Goal: Task Accomplishment & Management: Manage account settings

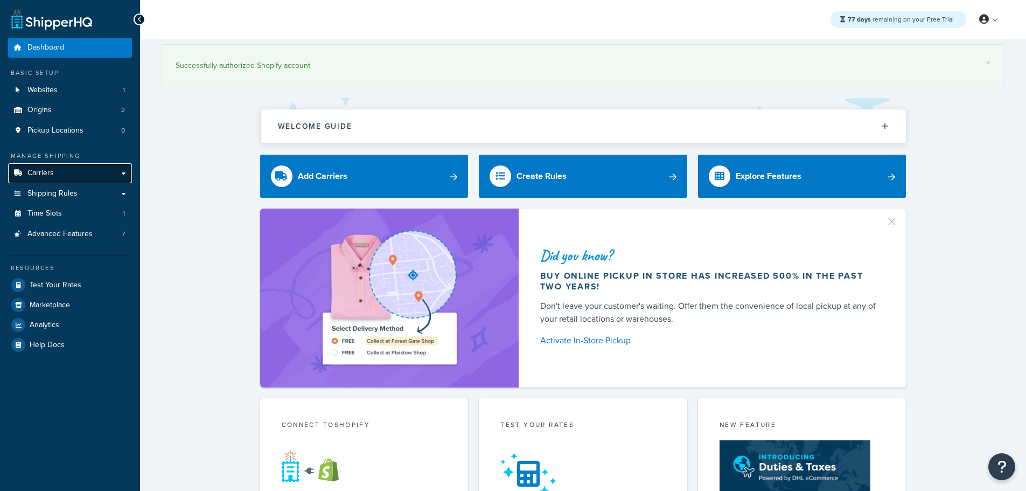
click at [52, 176] on span "Carriers" at bounding box center [40, 173] width 26 height 9
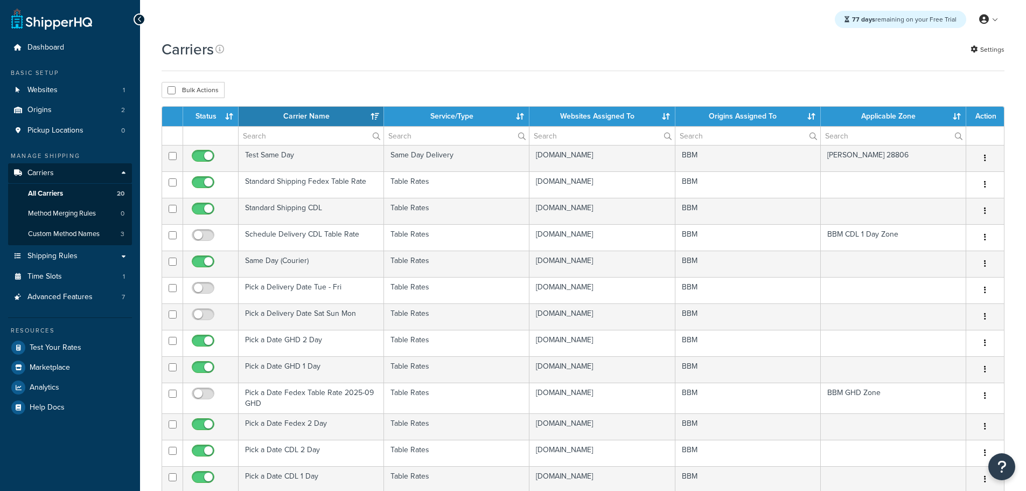
select select "15"
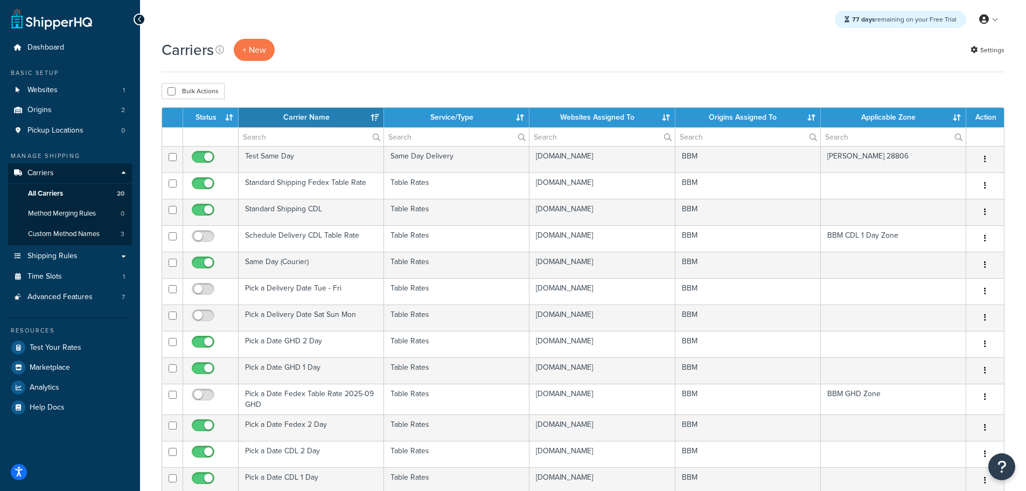
click at [205, 118] on th "Status" at bounding box center [210, 117] width 55 height 19
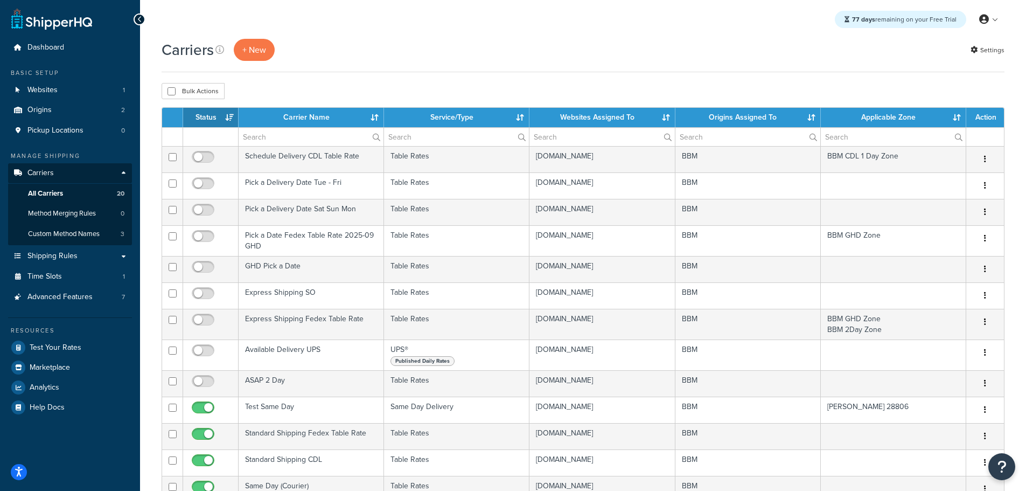
click at [204, 118] on th "Status" at bounding box center [210, 117] width 55 height 19
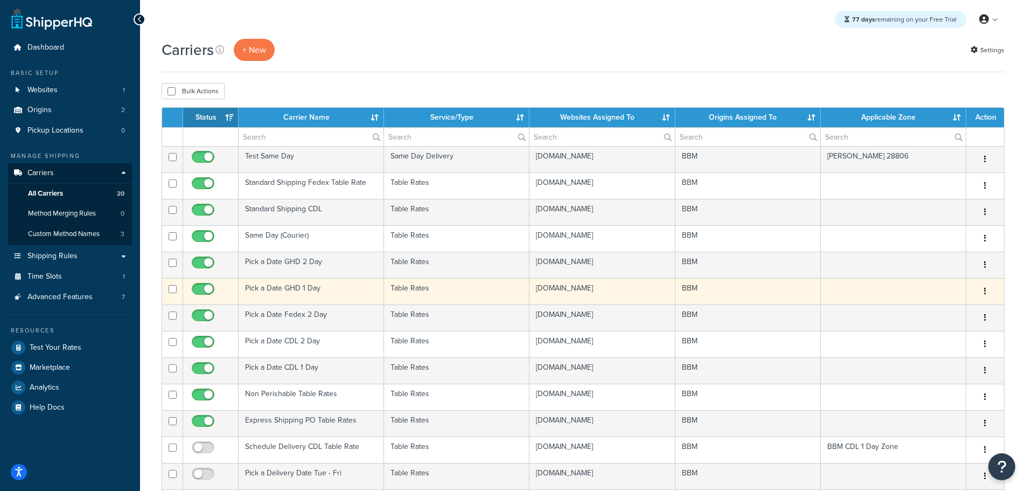
click at [269, 288] on td "Pick a Date GHD 1 Day" at bounding box center [311, 291] width 145 height 26
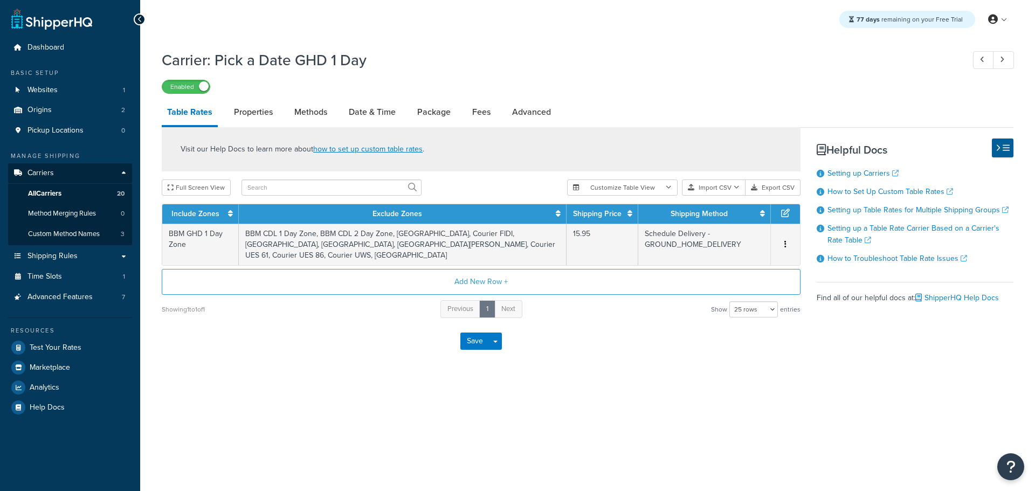
select select "25"
click at [533, 114] on link "Advanced" at bounding box center [531, 112] width 50 height 26
select select "false"
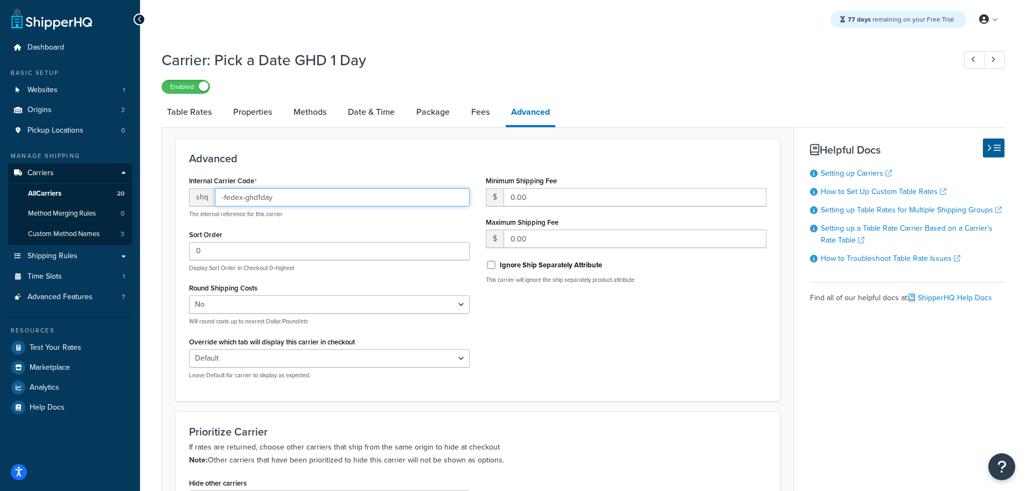
drag, startPoint x: 321, startPoint y: 201, endPoint x: 147, endPoint y: 201, distance: 174.6
click at [147, 201] on div "Carrier: Pick a Date GHD 1 Day Enabled Table Rates Properties Methods Date & Ti…" at bounding box center [583, 386] width 886 height 685
click at [303, 109] on link "Methods" at bounding box center [310, 112] width 44 height 26
select select "25"
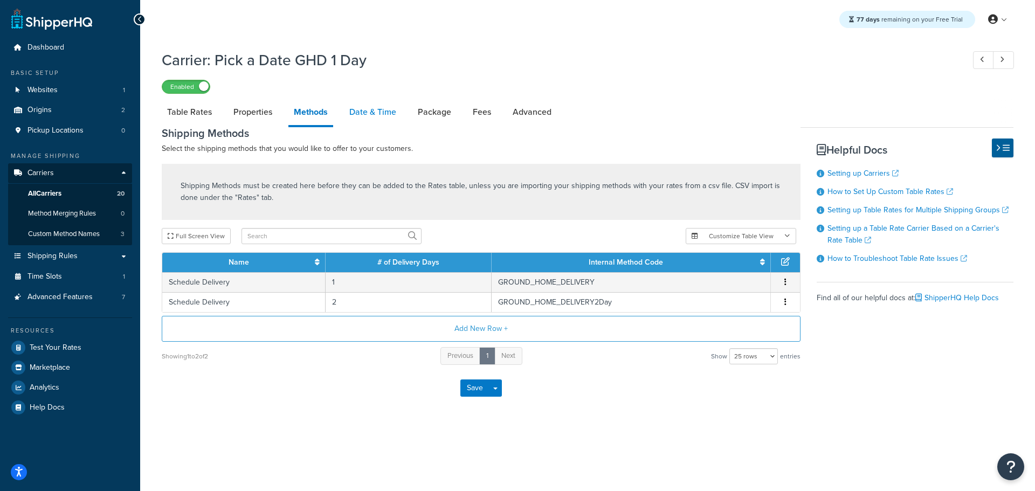
click at [377, 120] on link "Date & Time" at bounding box center [373, 112] width 58 height 26
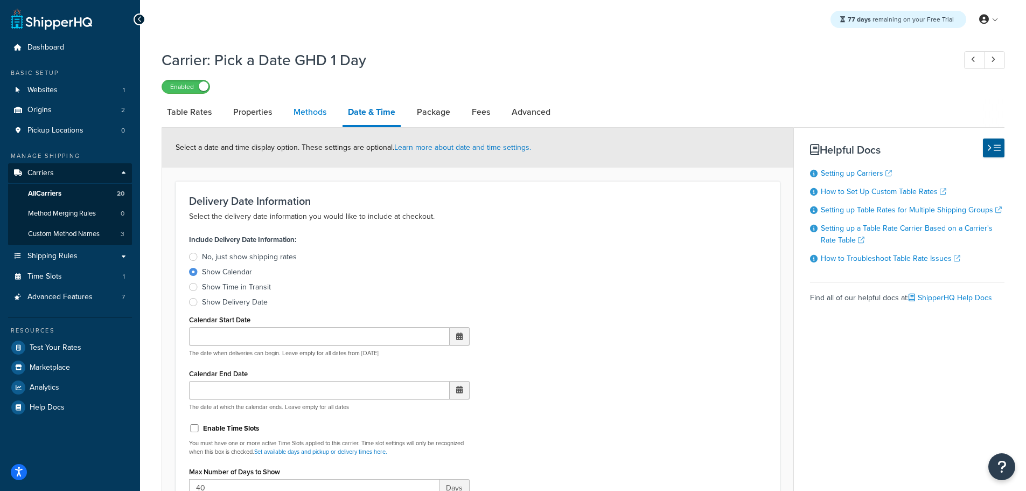
click at [313, 113] on link "Methods" at bounding box center [310, 112] width 44 height 26
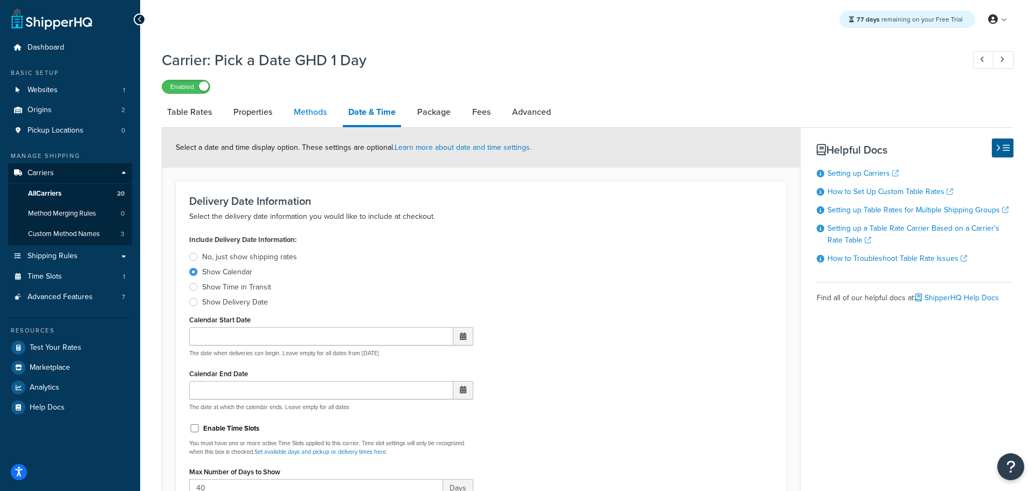
select select "25"
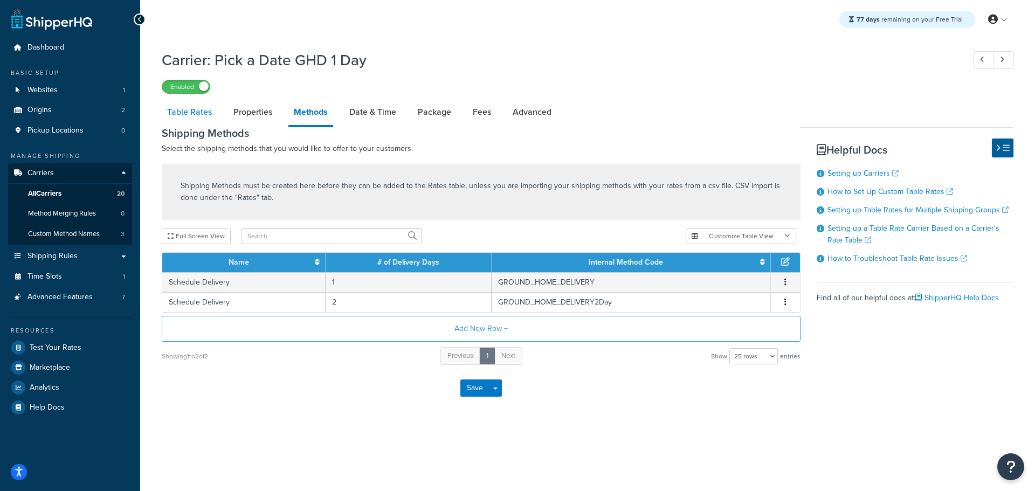
click at [192, 107] on link "Table Rates" at bounding box center [189, 112] width 55 height 26
select select "25"
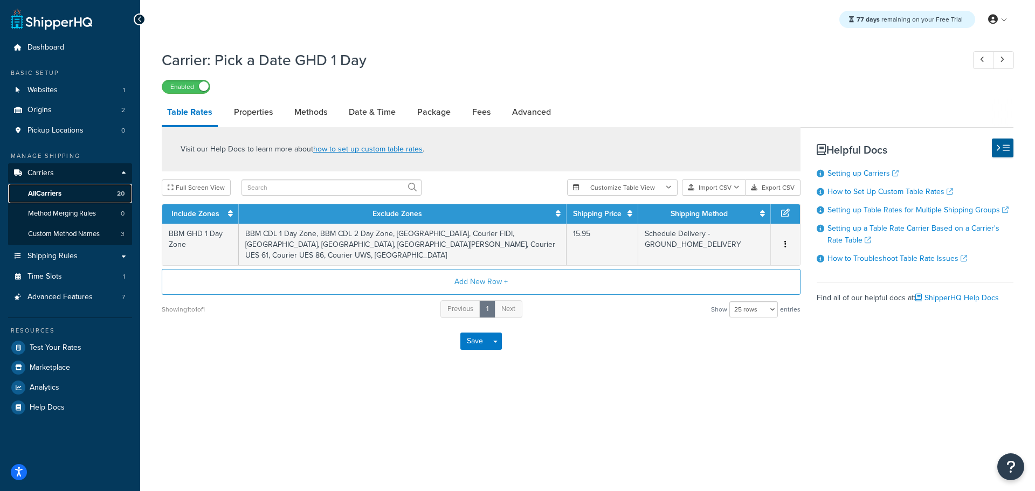
click at [53, 192] on span "All Carriers" at bounding box center [44, 193] width 33 height 9
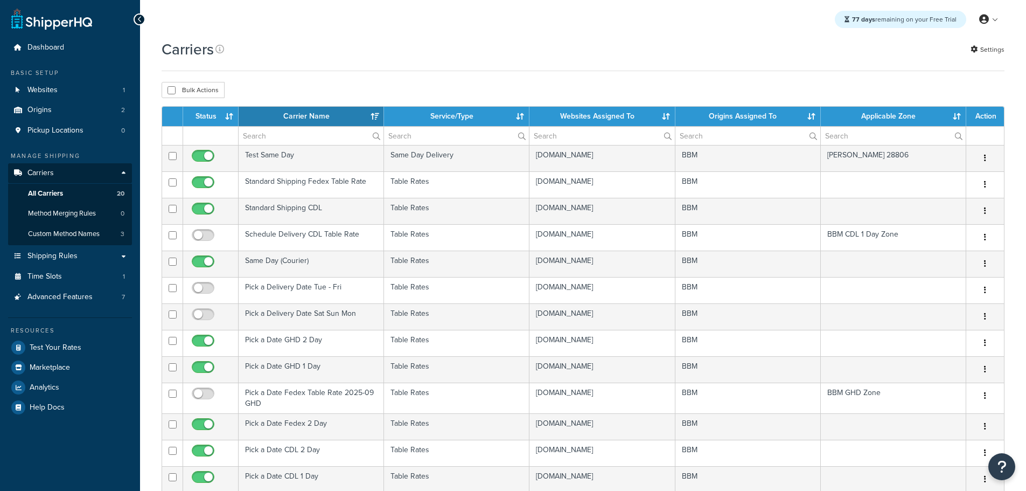
select select "15"
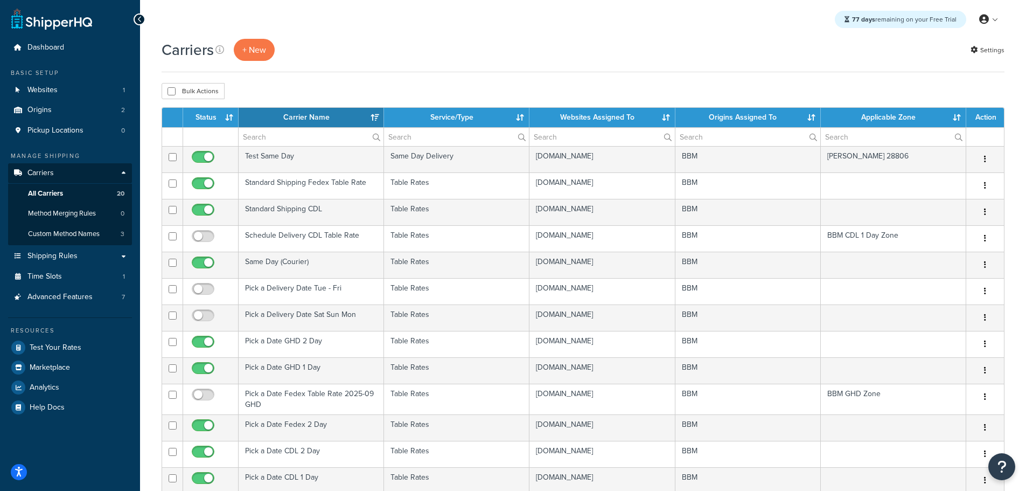
click at [205, 116] on th "Status" at bounding box center [210, 117] width 55 height 19
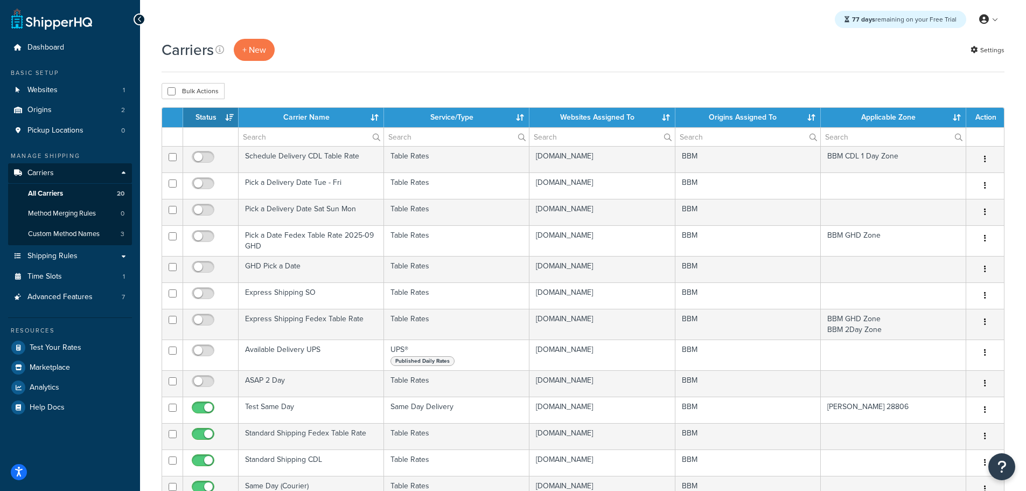
click at [214, 115] on th "Status" at bounding box center [210, 117] width 55 height 19
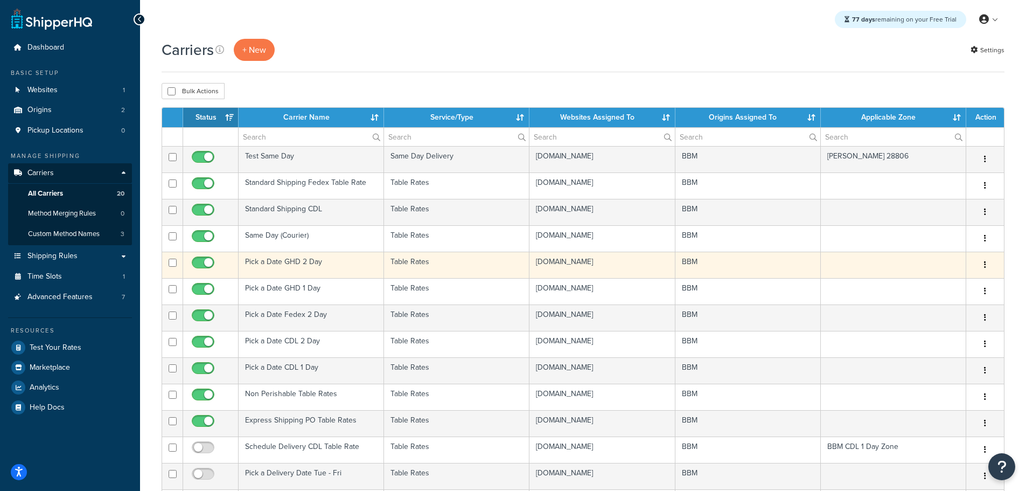
click at [280, 260] on td "Pick a Date GHD 2 Day" at bounding box center [311, 265] width 145 height 26
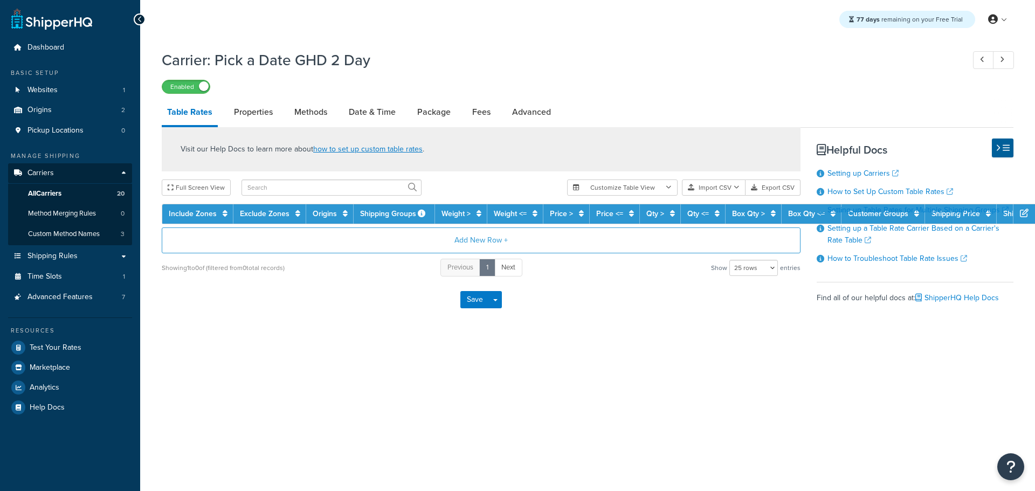
select select "25"
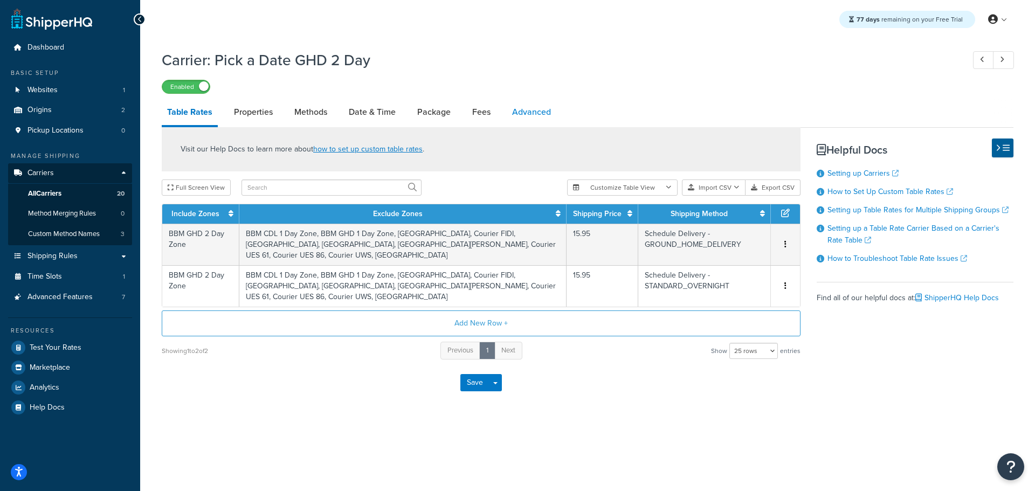
click at [540, 108] on link "Advanced" at bounding box center [531, 112] width 50 height 26
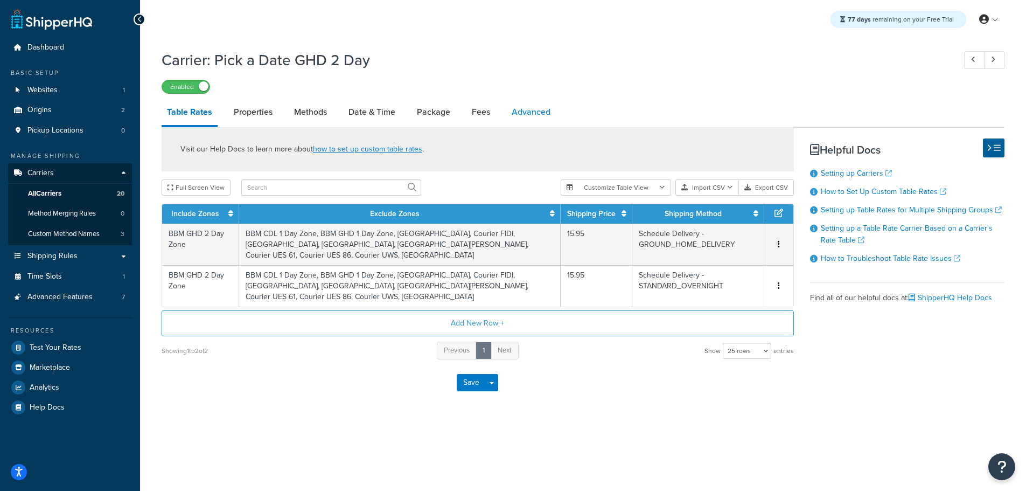
select select "false"
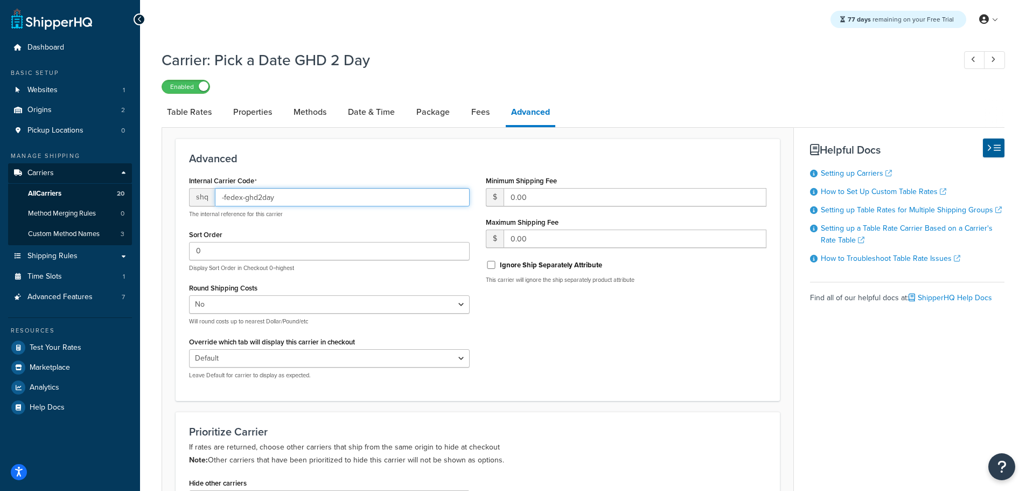
drag, startPoint x: 304, startPoint y: 200, endPoint x: 95, endPoint y: 200, distance: 209.1
click at [95, 200] on div "Dashboard Basic Setup Websites 1 Origins 2 Pickup Locations 0 Manage Shipping C…" at bounding box center [513, 378] width 1026 height 756
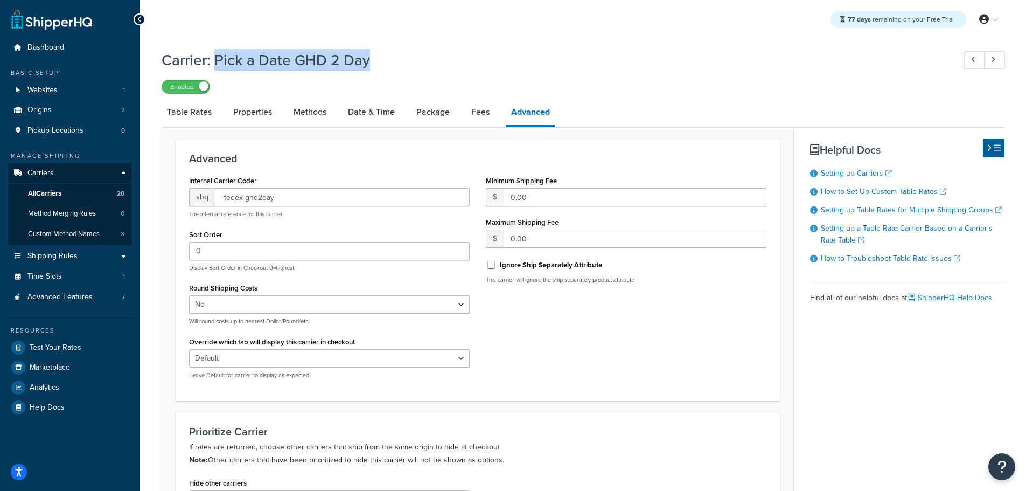
drag, startPoint x: 333, startPoint y: 60, endPoint x: 218, endPoint y: 62, distance: 114.8
click at [218, 62] on h1 "Carrier: Pick a Date GHD 2 Day" at bounding box center [553, 60] width 783 height 21
copy h1 "Pick a Date GHD 2 Day"
click at [377, 116] on link "Date & Time" at bounding box center [372, 112] width 58 height 26
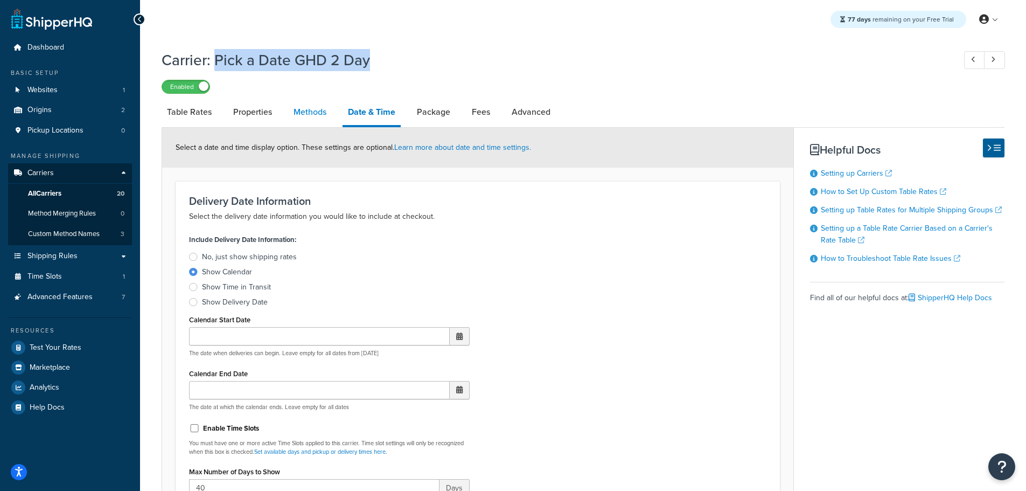
click at [311, 116] on link "Methods" at bounding box center [310, 112] width 44 height 26
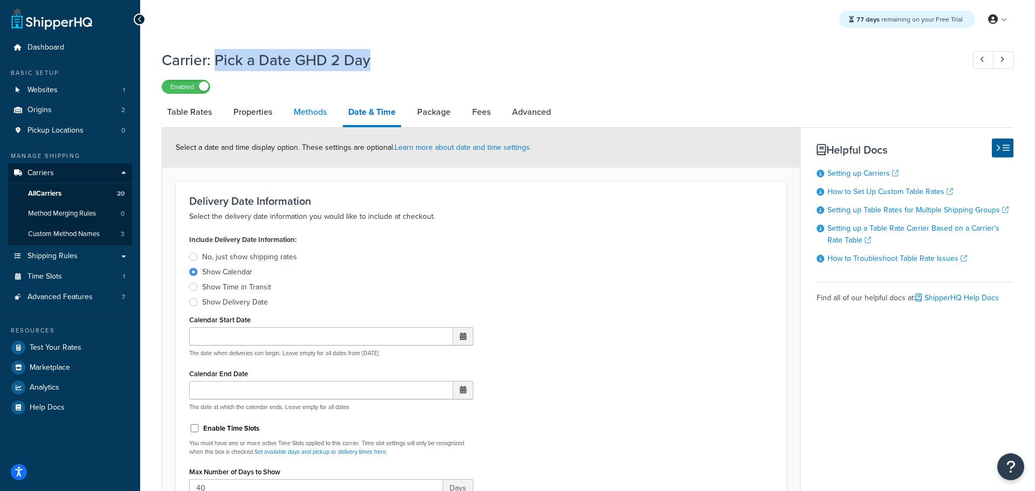
select select "25"
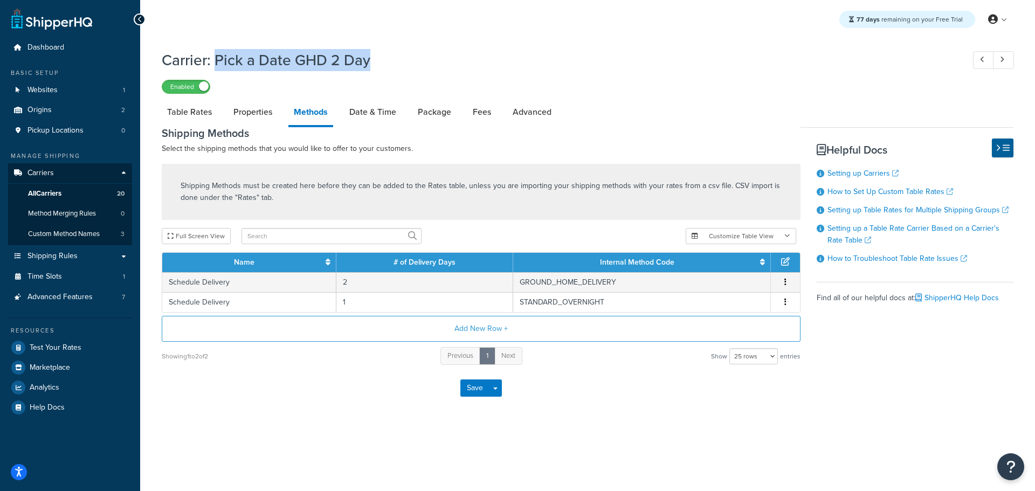
click at [406, 64] on h1 "Carrier: Pick a Date GHD 2 Day" at bounding box center [557, 60] width 791 height 21
click at [191, 110] on link "Table Rates" at bounding box center [189, 112] width 55 height 26
select select "25"
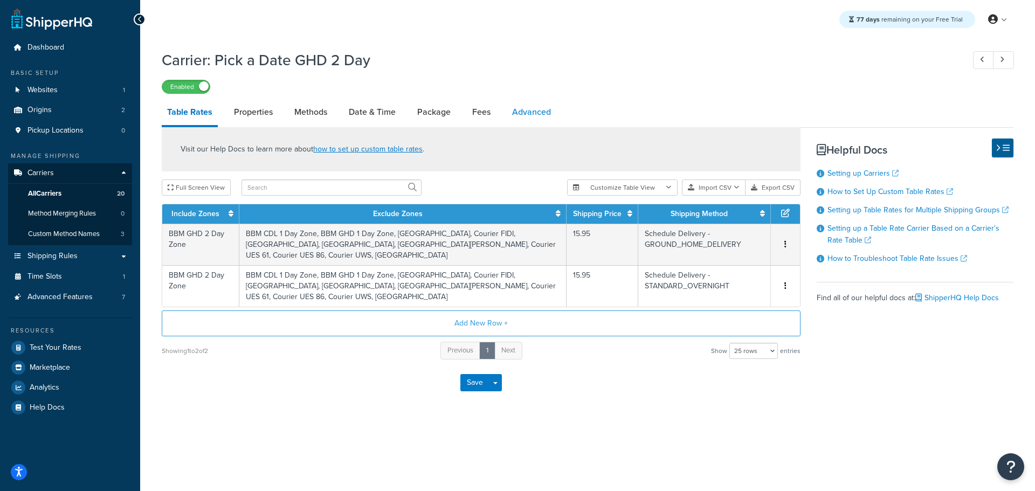
click at [526, 107] on link "Advanced" at bounding box center [531, 112] width 50 height 26
select select "false"
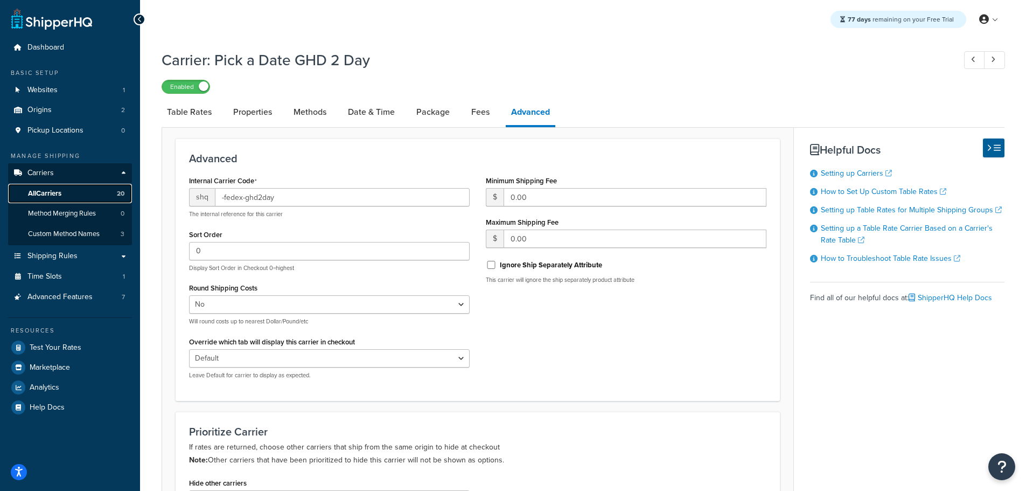
click at [52, 195] on span "All Carriers" at bounding box center [44, 193] width 33 height 9
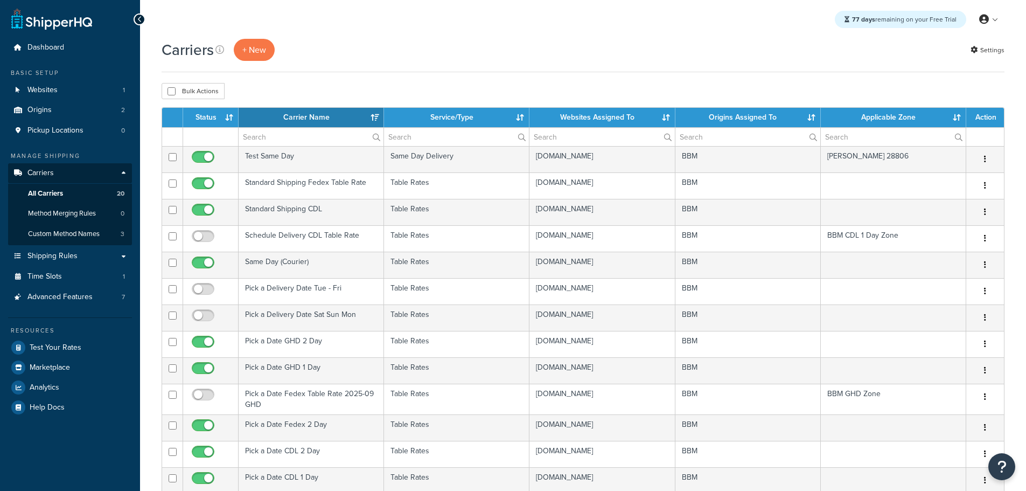
select select "15"
click at [208, 121] on th "Status" at bounding box center [210, 117] width 55 height 19
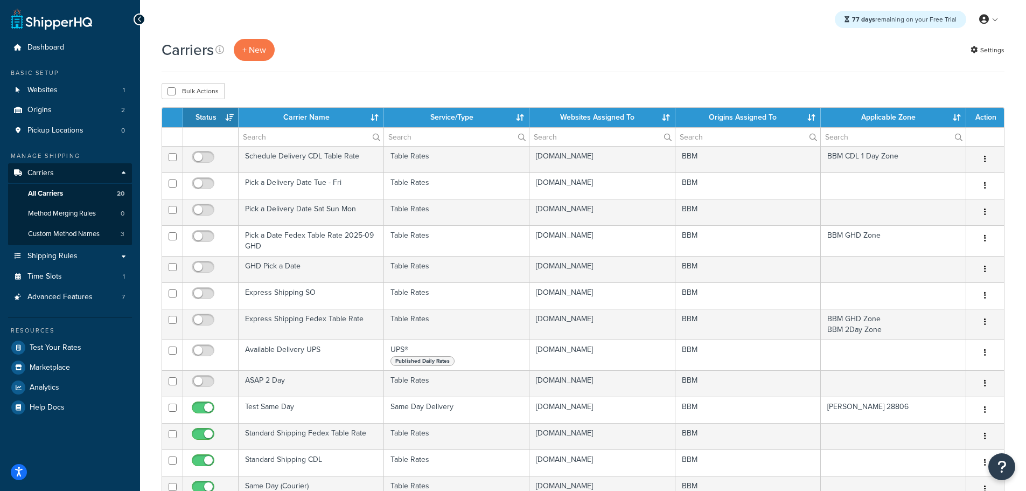
click at [207, 121] on th "Status" at bounding box center [210, 117] width 55 height 19
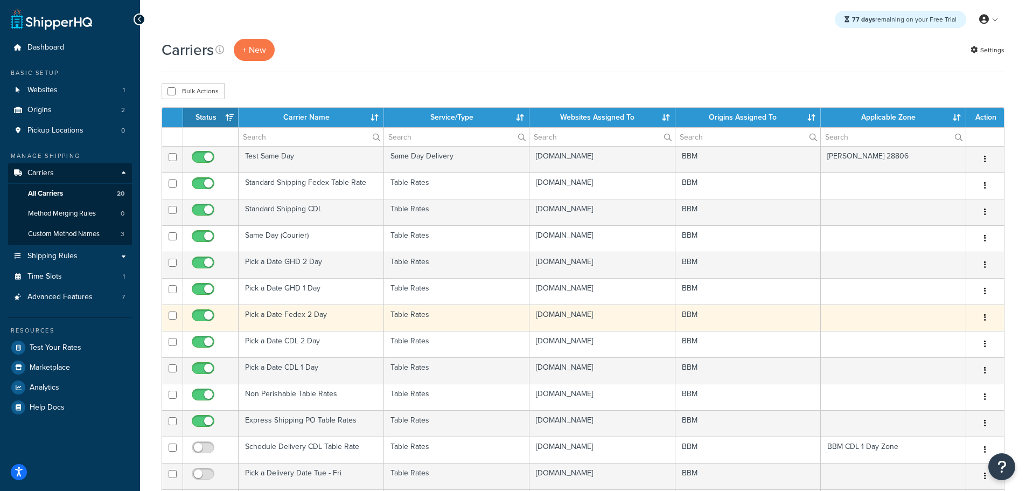
click at [288, 314] on td "Pick a Date Fedex 2 Day" at bounding box center [311, 317] width 145 height 26
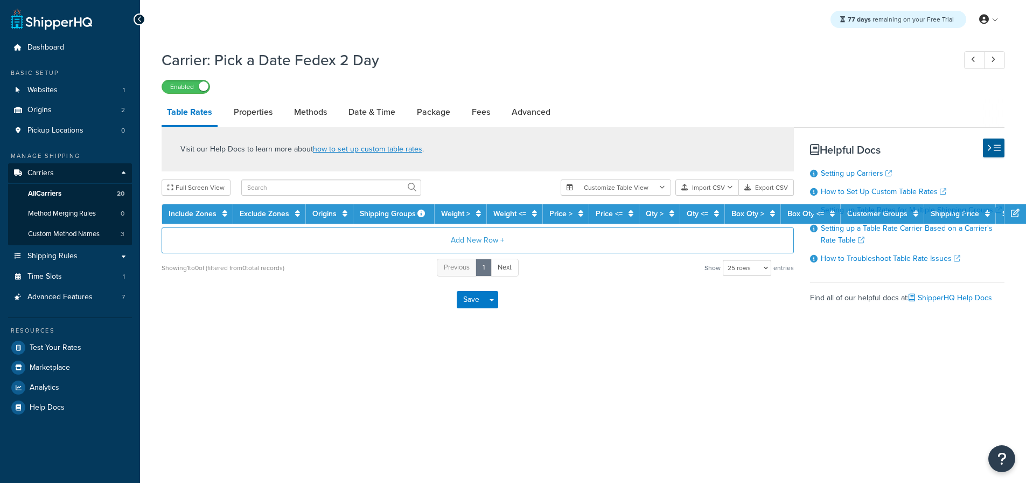
select select "25"
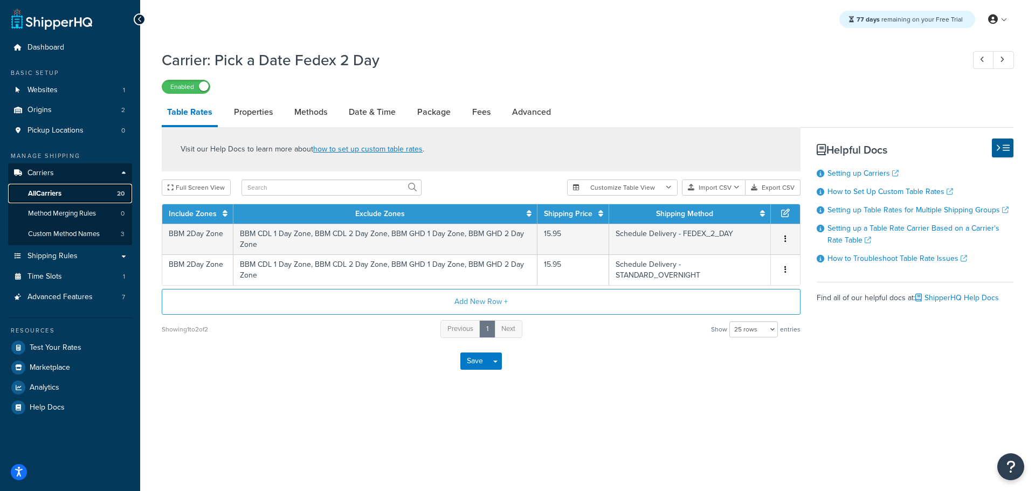
click at [60, 189] on span "All Carriers" at bounding box center [44, 193] width 33 height 9
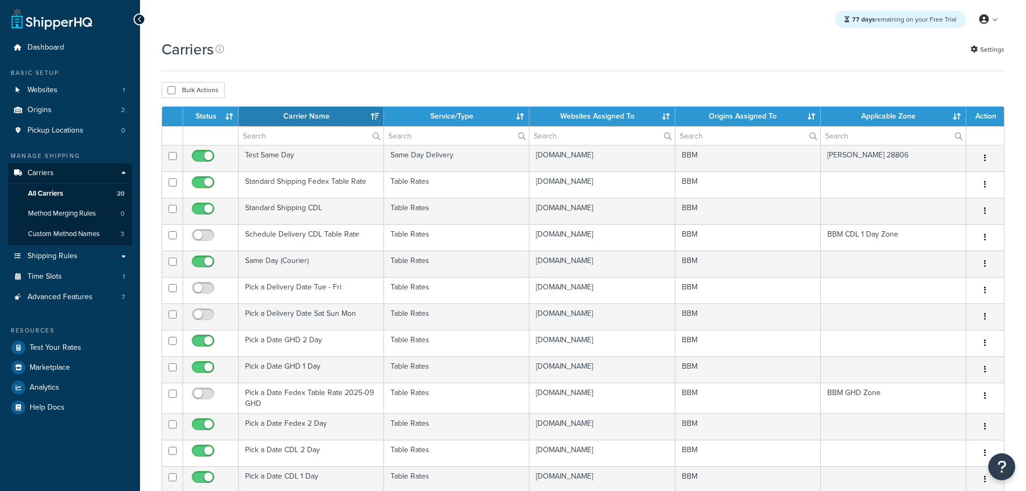
select select "15"
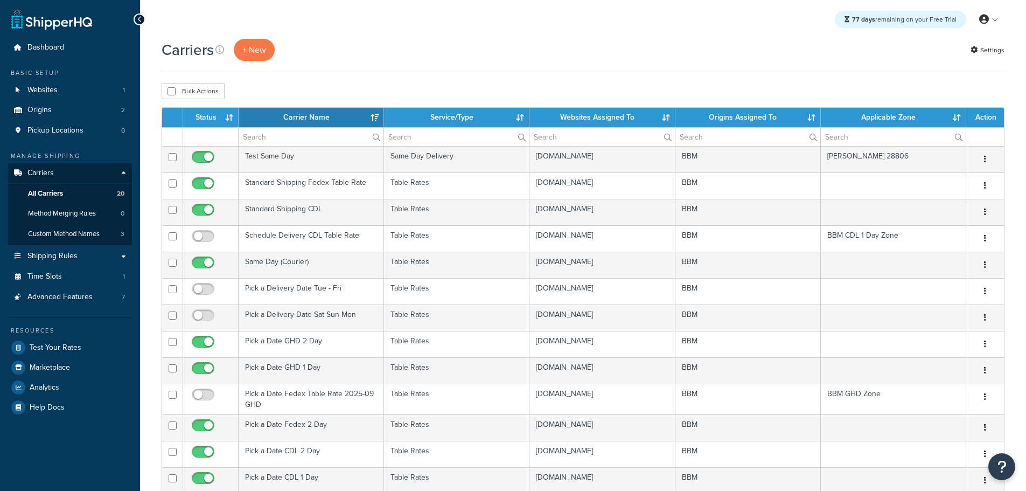
click at [210, 116] on th "Status" at bounding box center [210, 117] width 55 height 19
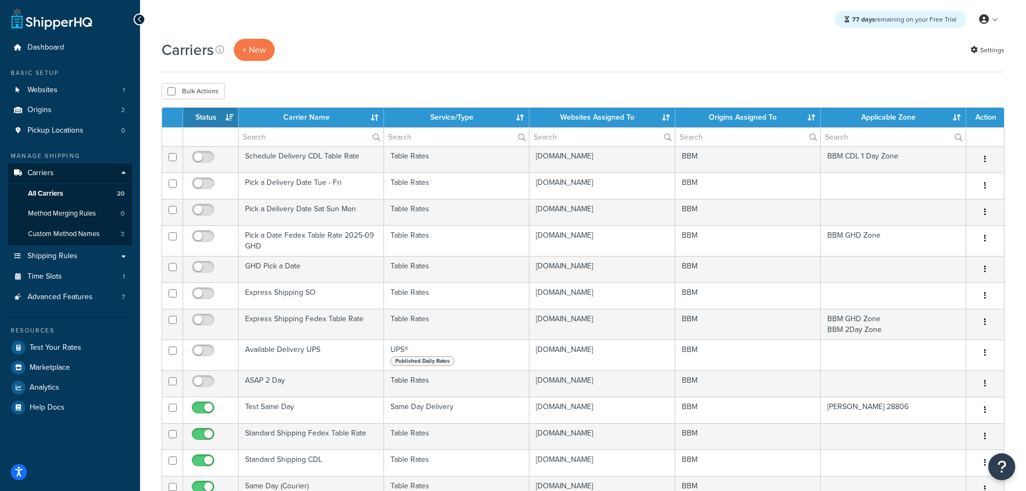
click at [211, 122] on th "Status" at bounding box center [210, 117] width 55 height 19
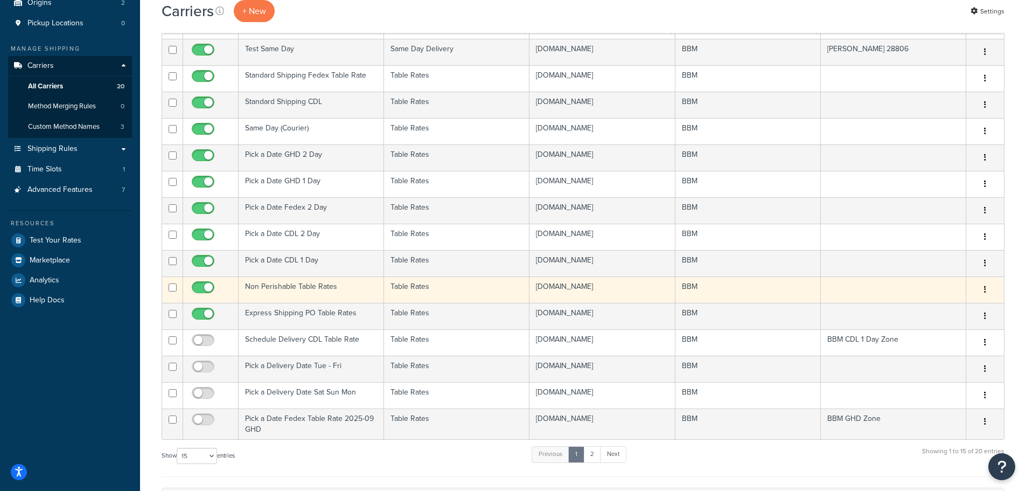
scroll to position [108, 0]
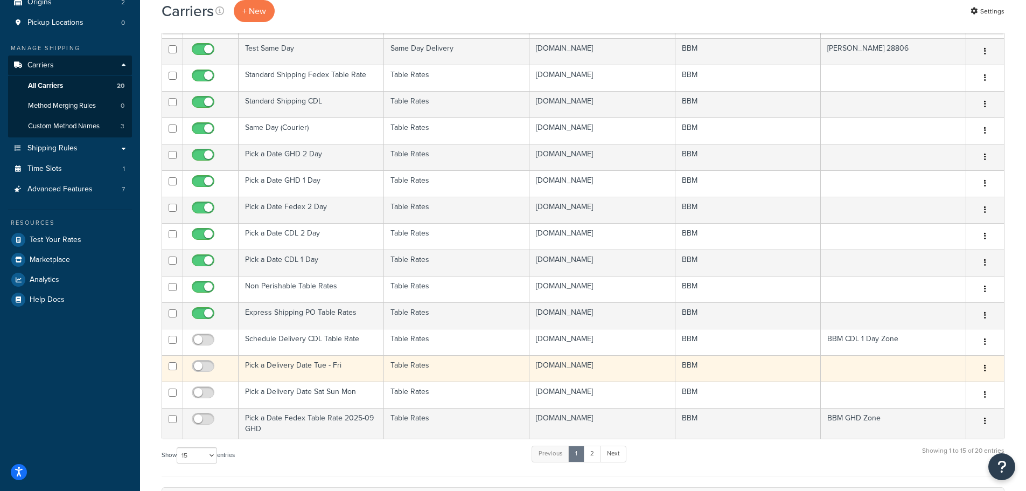
click at [291, 360] on td "Pick a Delivery Date Tue - Fri" at bounding box center [311, 368] width 145 height 26
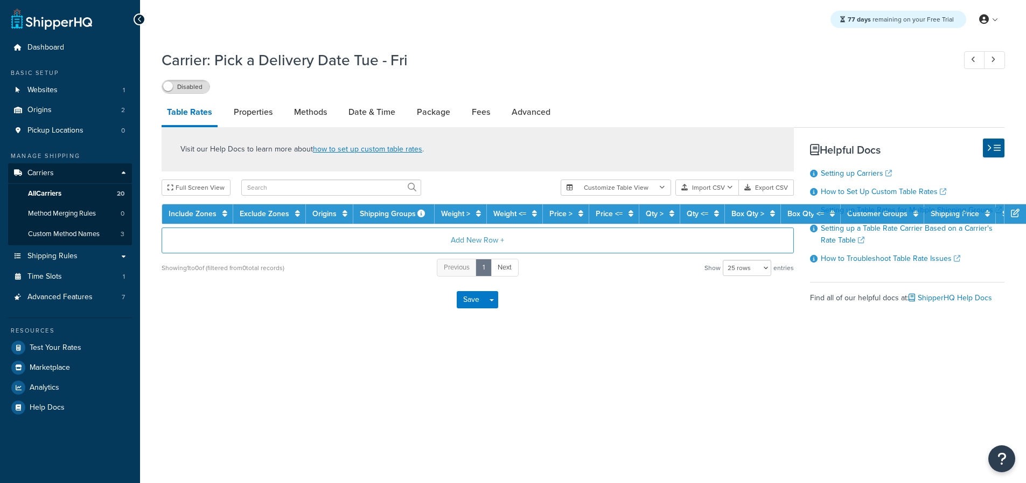
select select "25"
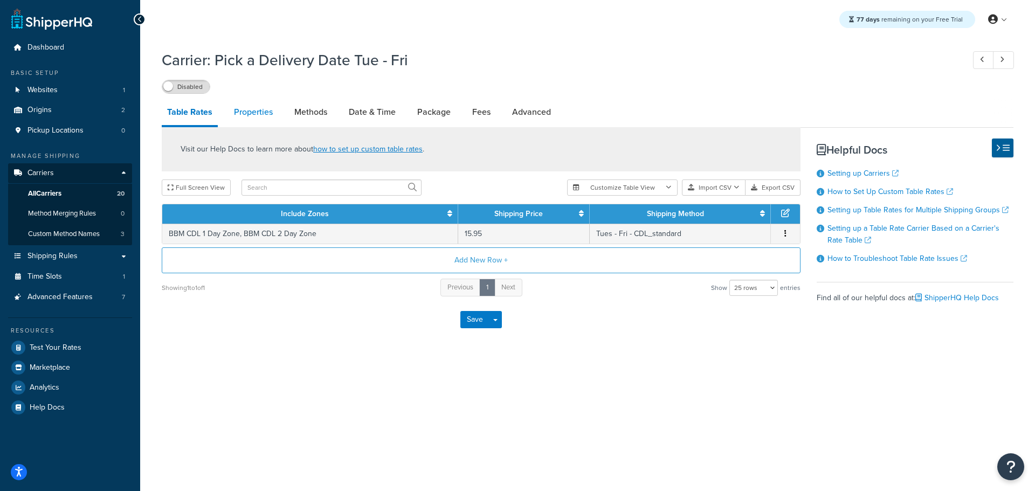
click at [261, 119] on link "Properties" at bounding box center [253, 112] width 50 height 26
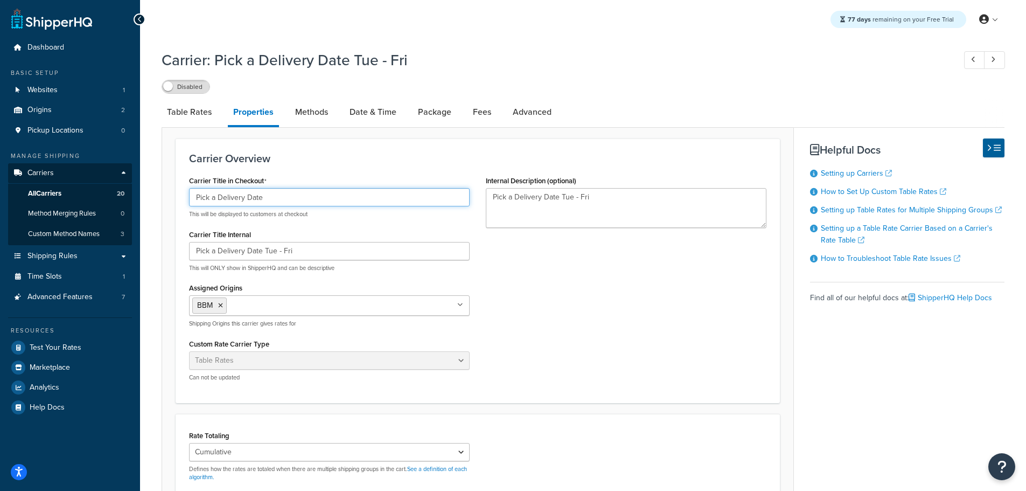
drag, startPoint x: 274, startPoint y: 196, endPoint x: 93, endPoint y: 195, distance: 181.6
click at [93, 196] on div "Dashboard Basic Setup Websites 1 Origins 2 Pickup Locations 0 Manage Shipping C…" at bounding box center [513, 361] width 1026 height 722
type input "Pick a Date [GEOGRAPHIC_DATA]"
click at [315, 196] on input "Pick a Date [GEOGRAPHIC_DATA]" at bounding box center [329, 197] width 281 height 18
drag, startPoint x: 315, startPoint y: 196, endPoint x: 31, endPoint y: 184, distance: 283.7
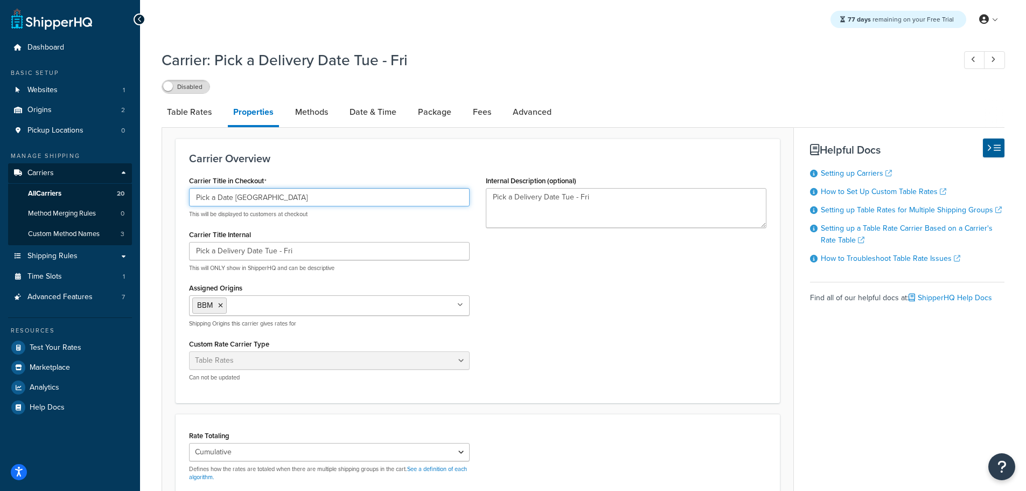
click at [31, 184] on div "Dashboard Basic Setup Websites 1 Origins 2 Pickup Locations 0 Manage Shipping C…" at bounding box center [513, 361] width 1026 height 722
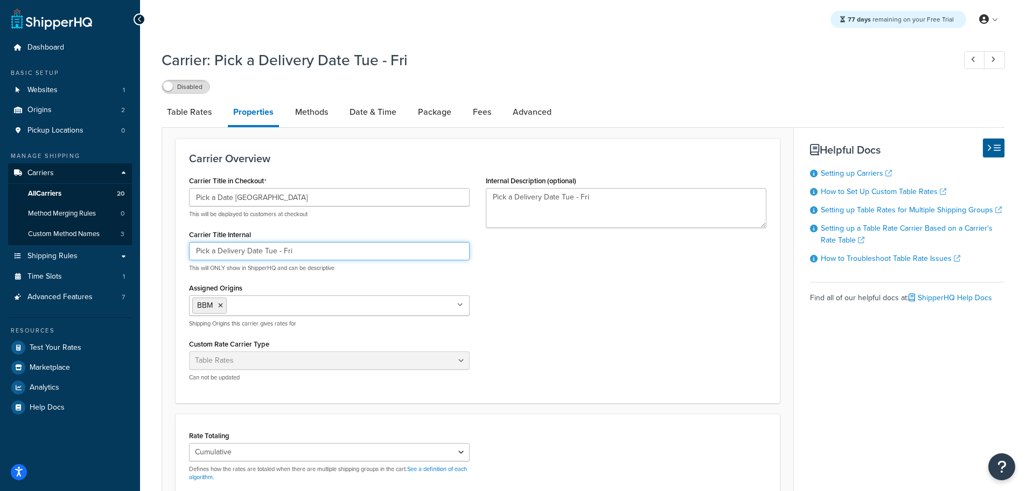
drag, startPoint x: 262, startPoint y: 253, endPoint x: 135, endPoint y: 253, distance: 126.6
click at [135, 253] on div "Dashboard Basic Setup Websites 1 Origins 2 Pickup Locations 0 Manage Shipping C…" at bounding box center [513, 361] width 1026 height 722
paste input "ate Manhattan"
type input "Pick a Date Manhattan Tue - Fri"
drag, startPoint x: 558, startPoint y: 198, endPoint x: 460, endPoint y: 195, distance: 98.1
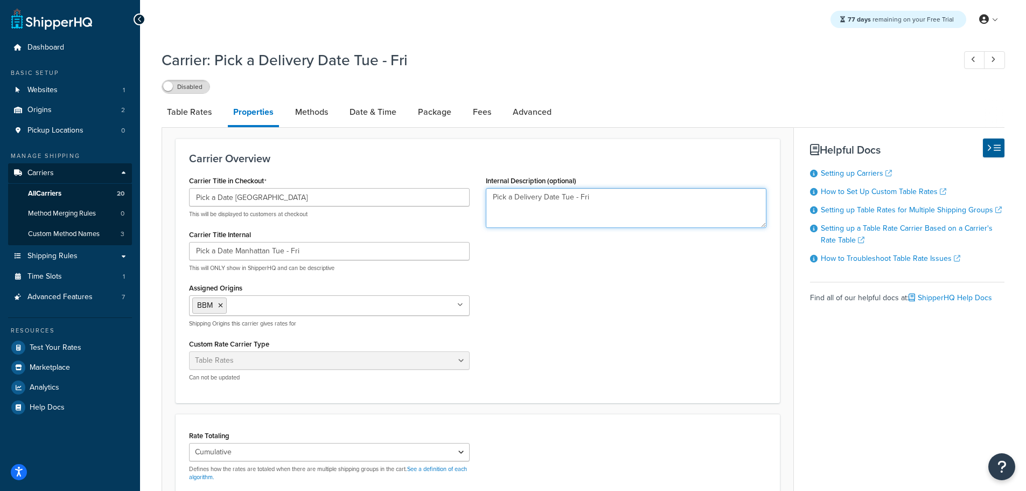
click at [463, 195] on div "Carrier Title in Checkout Pick a Date Manhattan This will be displayed to custo…" at bounding box center [478, 281] width 594 height 217
paste textarea "ate Manhattan"
type textarea "Pick a Date Manhattan Tue - Fri"
click at [527, 112] on link "Advanced" at bounding box center [533, 112] width 50 height 26
select select "false"
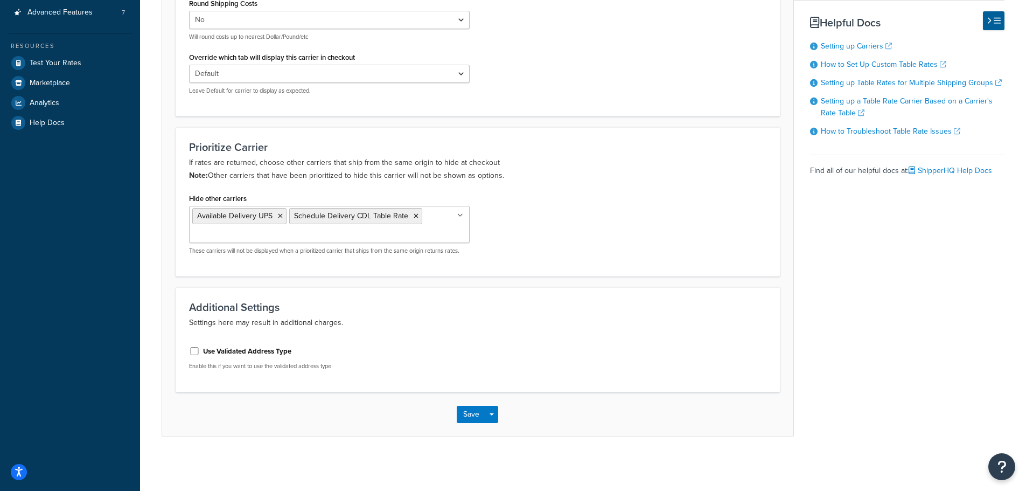
scroll to position [69, 0]
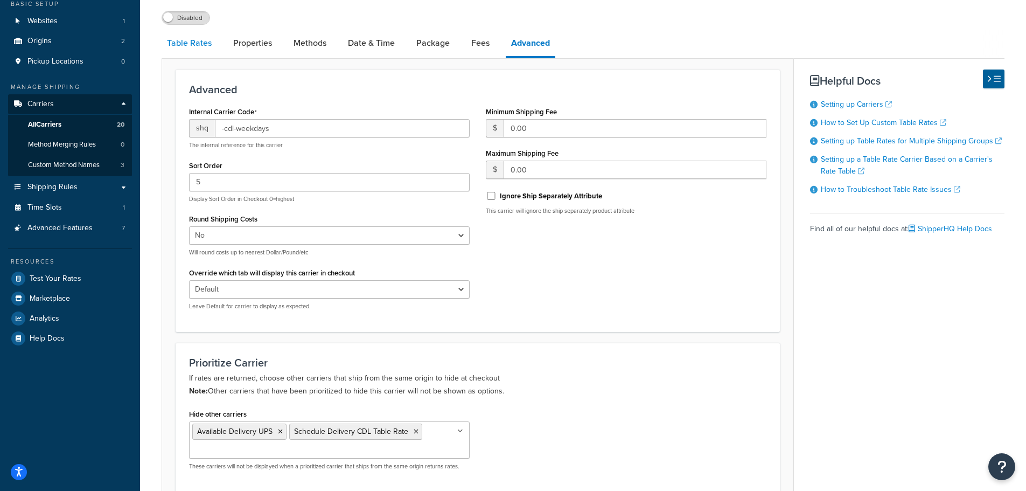
click at [189, 39] on link "Table Rates" at bounding box center [189, 43] width 55 height 26
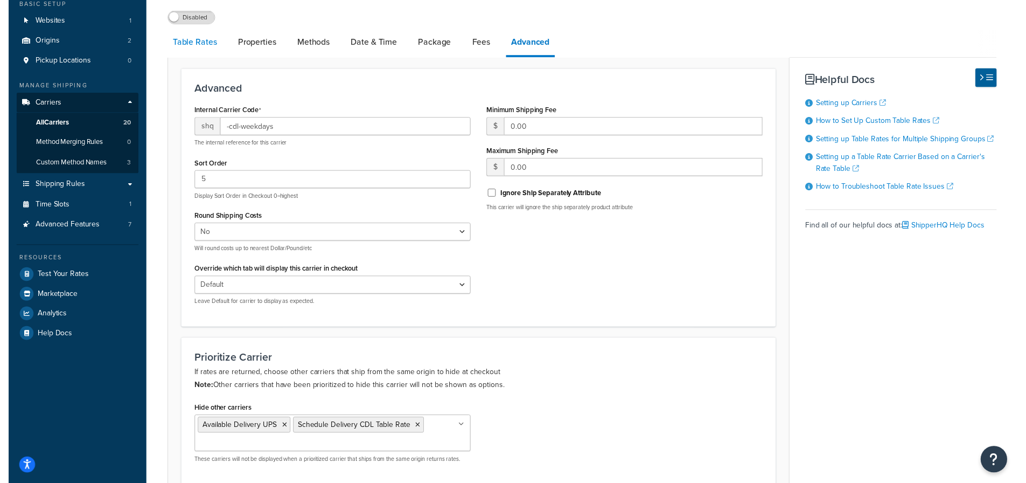
scroll to position [8, 0]
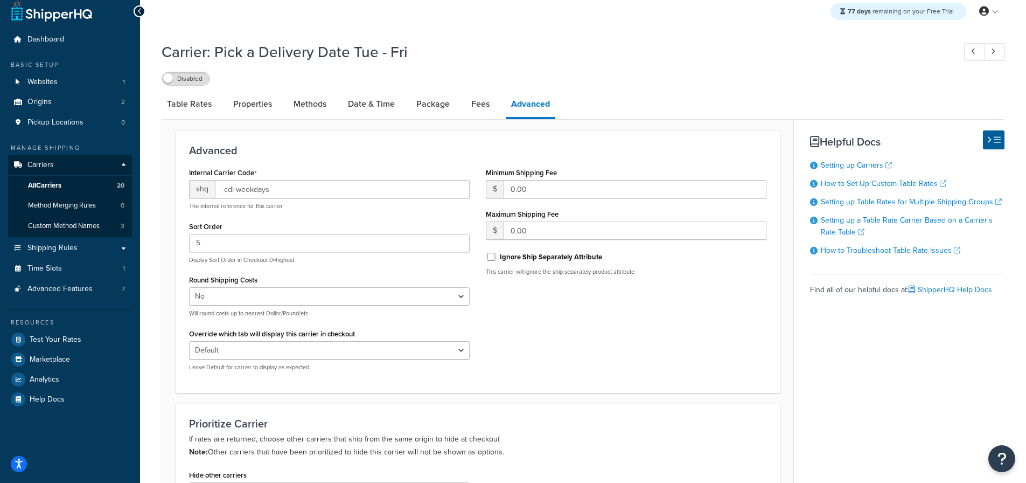
select select "25"
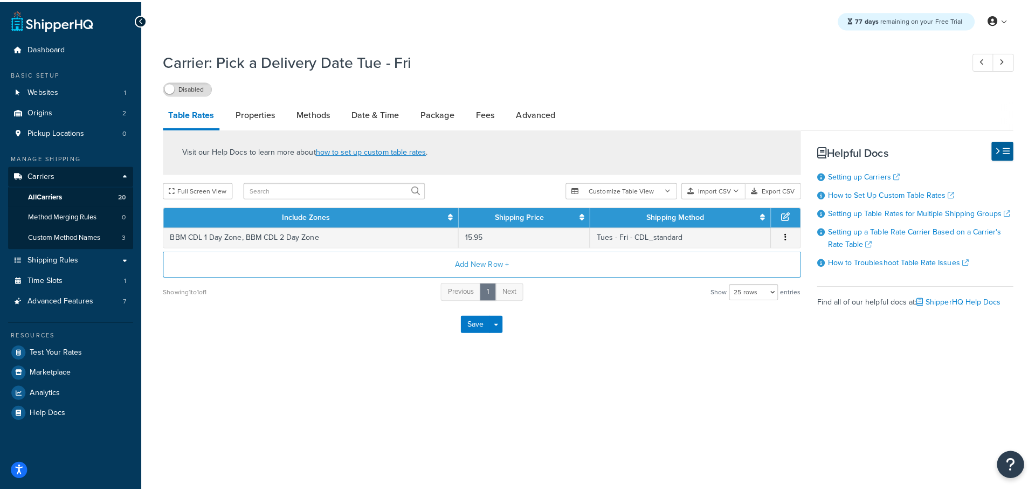
scroll to position [0, 0]
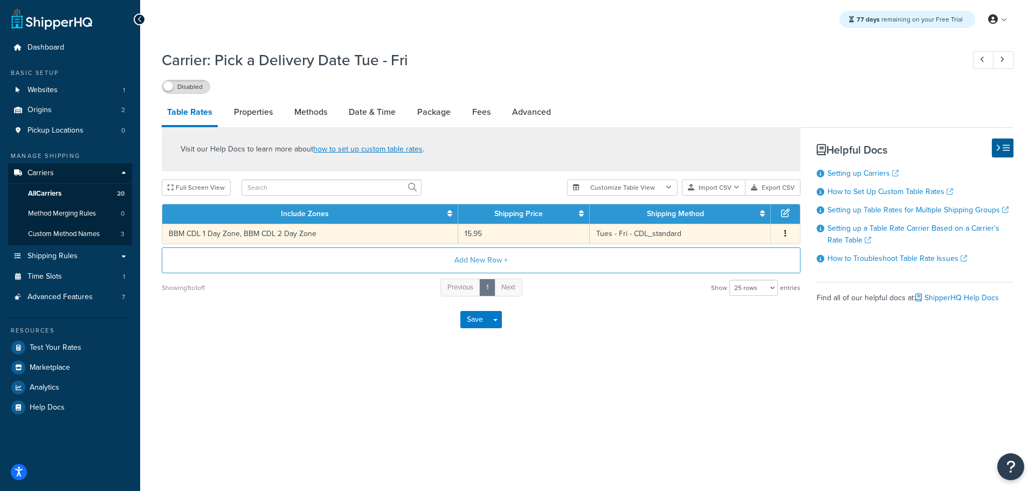
click at [271, 235] on td "BBM CDL 1 Day Zone, BBM CDL 2 Day Zone" at bounding box center [310, 234] width 296 height 20
select select "181855"
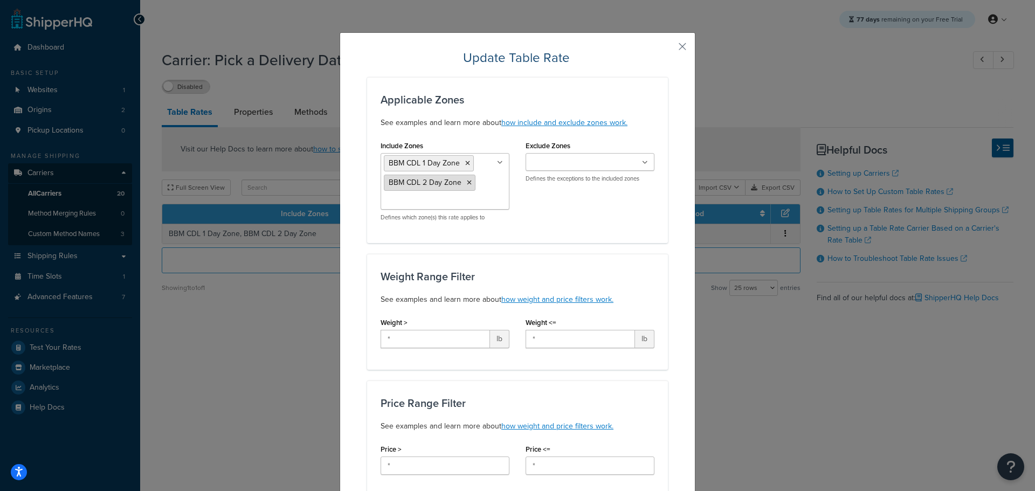
click at [467, 182] on icon at bounding box center [469, 182] width 5 height 6
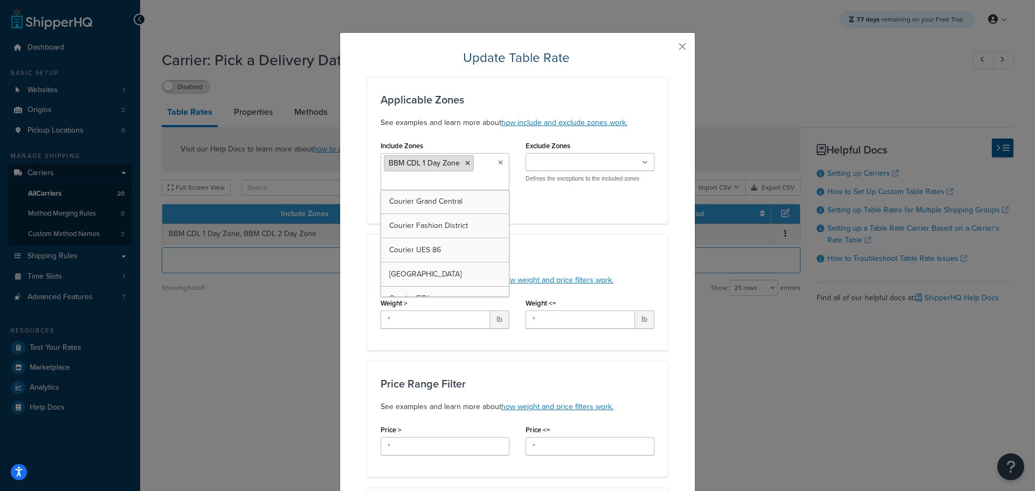
click at [465, 162] on icon at bounding box center [467, 163] width 5 height 6
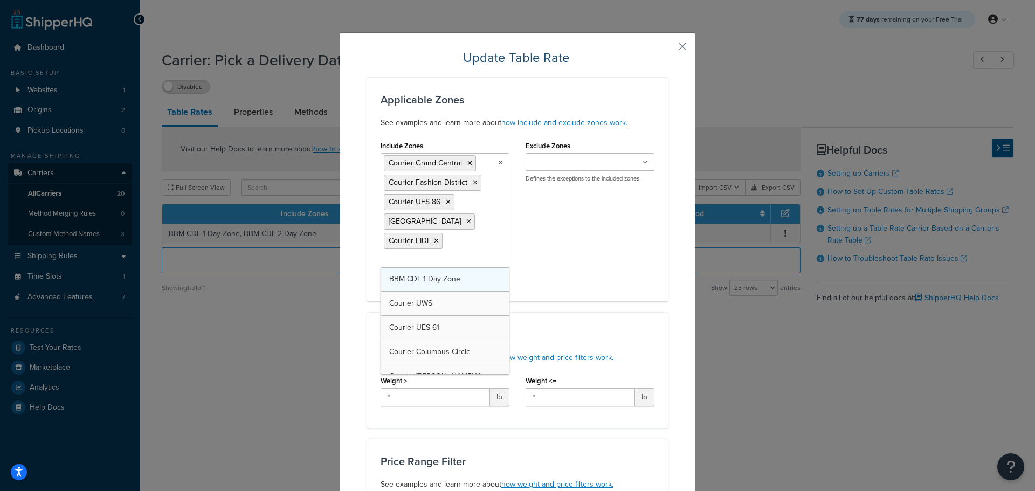
drag, startPoint x: 421, startPoint y: 281, endPoint x: 423, endPoint y: 289, distance: 8.4
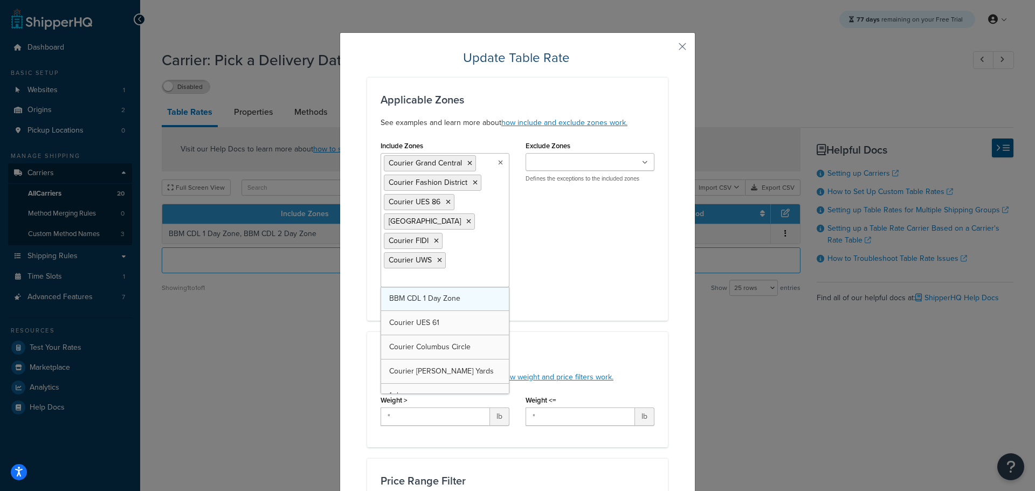
drag, startPoint x: 423, startPoint y: 304, endPoint x: 424, endPoint y: 310, distance: 5.5
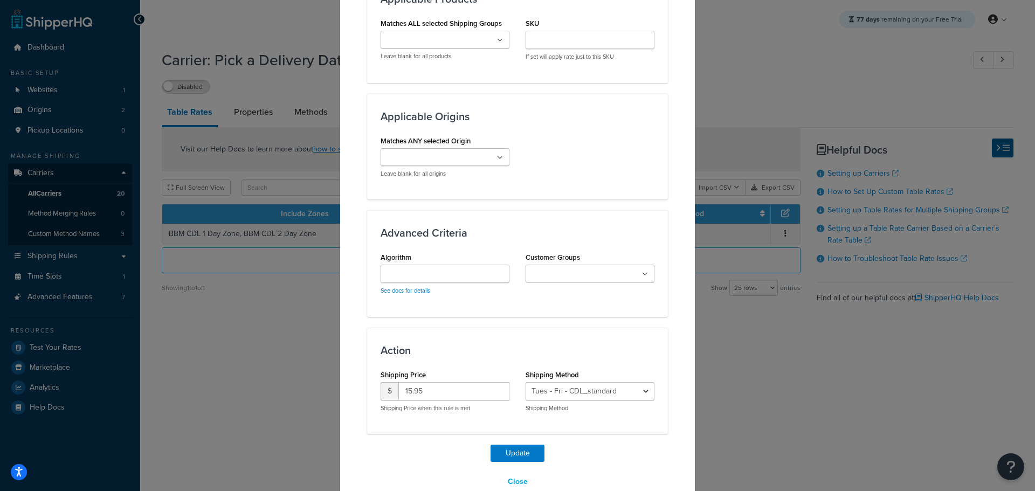
scroll to position [794, 0]
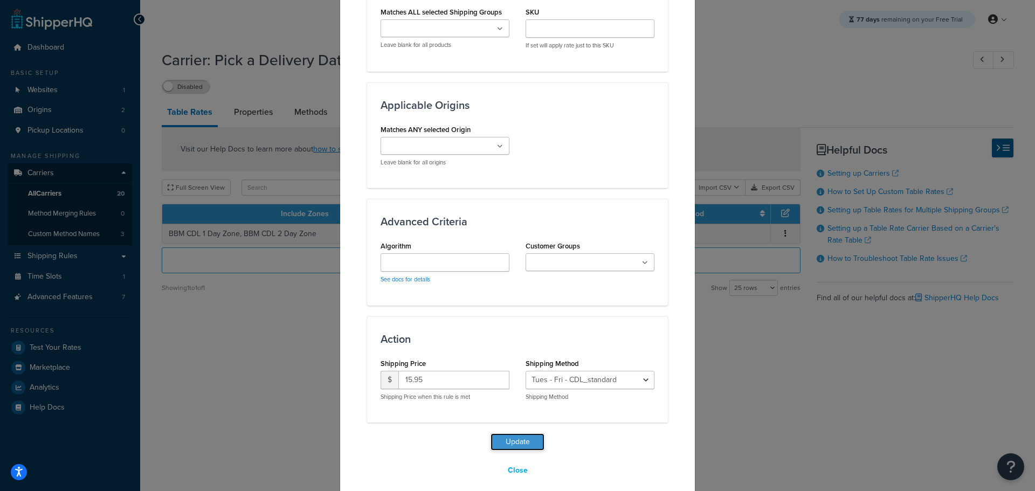
click at [520, 433] on button "Update" at bounding box center [517, 441] width 54 height 17
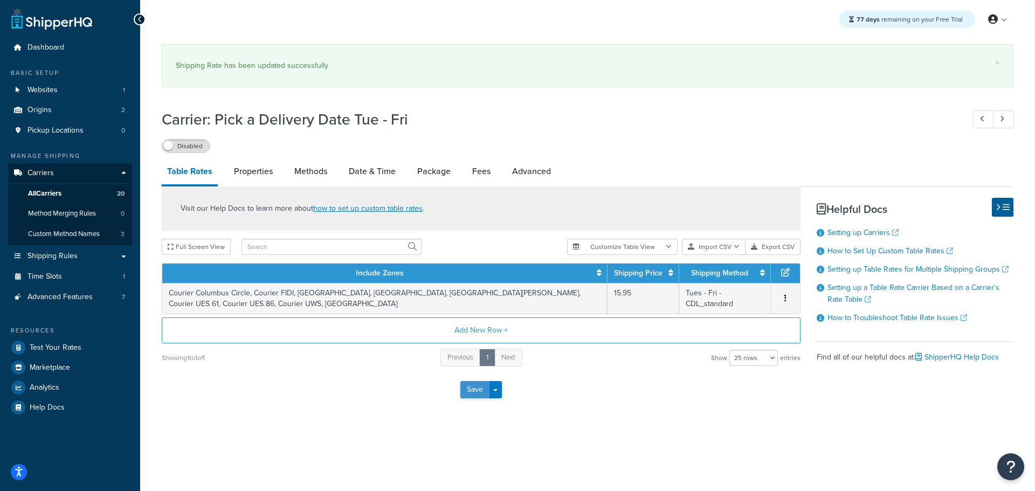
click at [470, 392] on button "Save" at bounding box center [474, 389] width 29 height 17
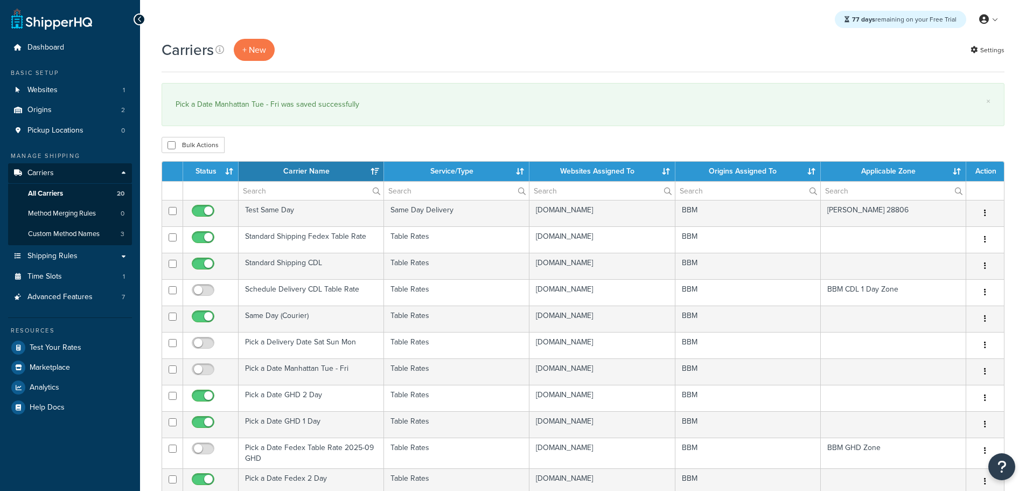
select select "15"
click at [204, 165] on th "Status" at bounding box center [210, 171] width 55 height 19
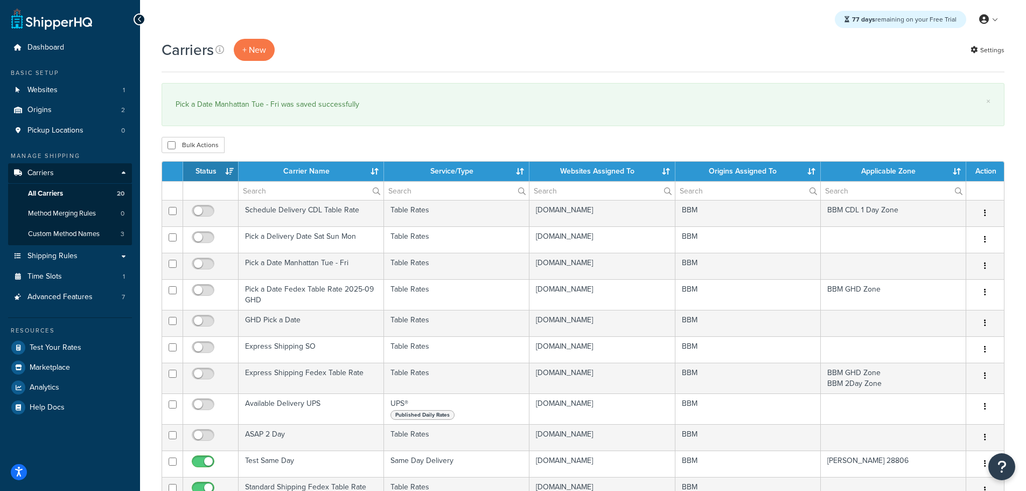
click at [211, 164] on th "Status" at bounding box center [210, 171] width 55 height 19
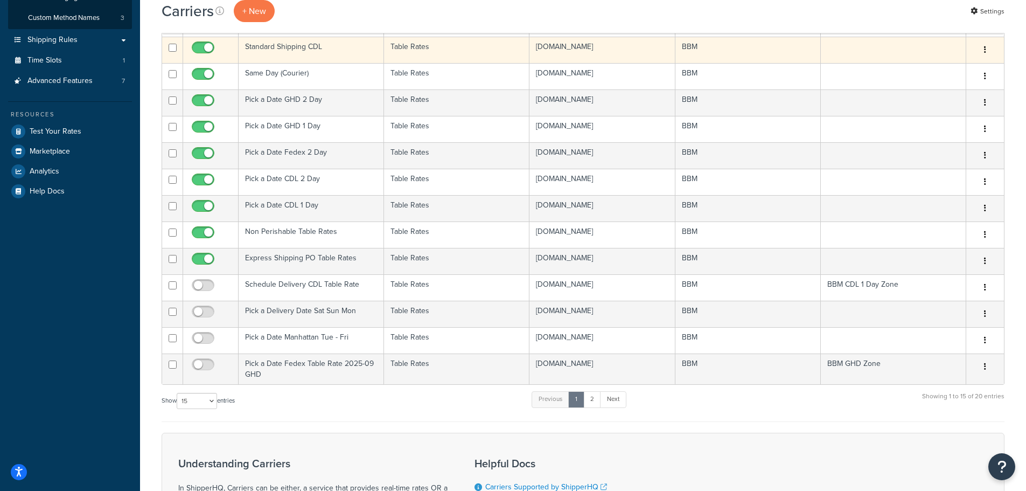
scroll to position [269, 0]
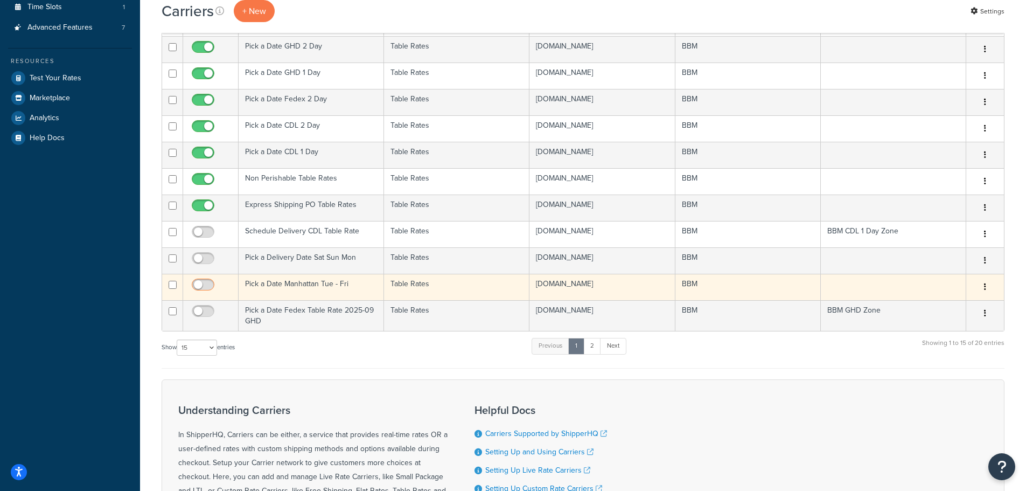
click at [208, 286] on input "checkbox" at bounding box center [205, 287] width 30 height 13
checkbox input "true"
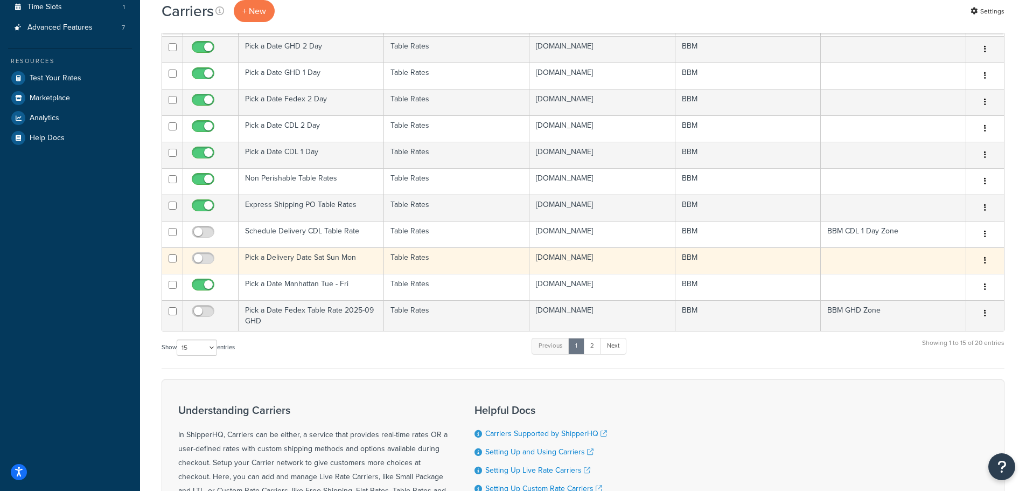
click at [270, 259] on td "Pick a Delivery Date Sat Sun Mon" at bounding box center [311, 260] width 145 height 26
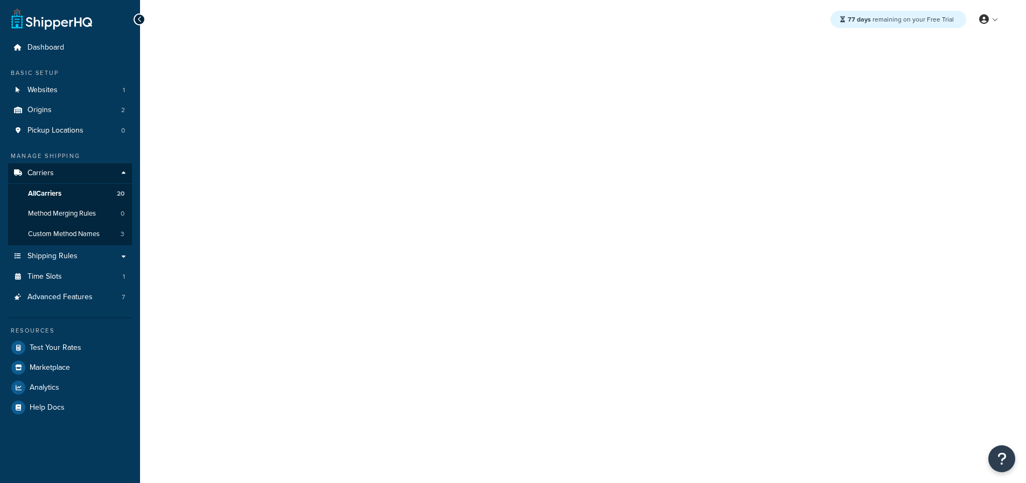
select select "25"
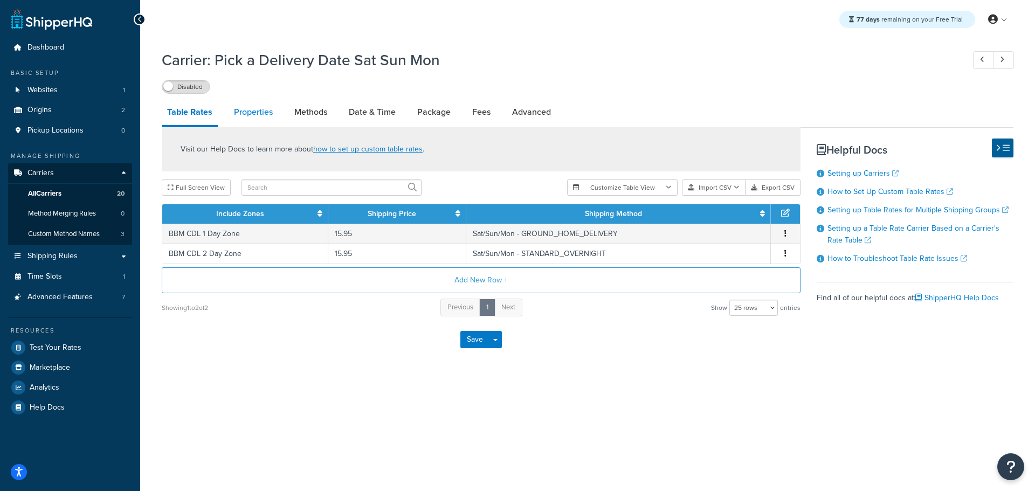
click at [261, 106] on link "Properties" at bounding box center [253, 112] width 50 height 26
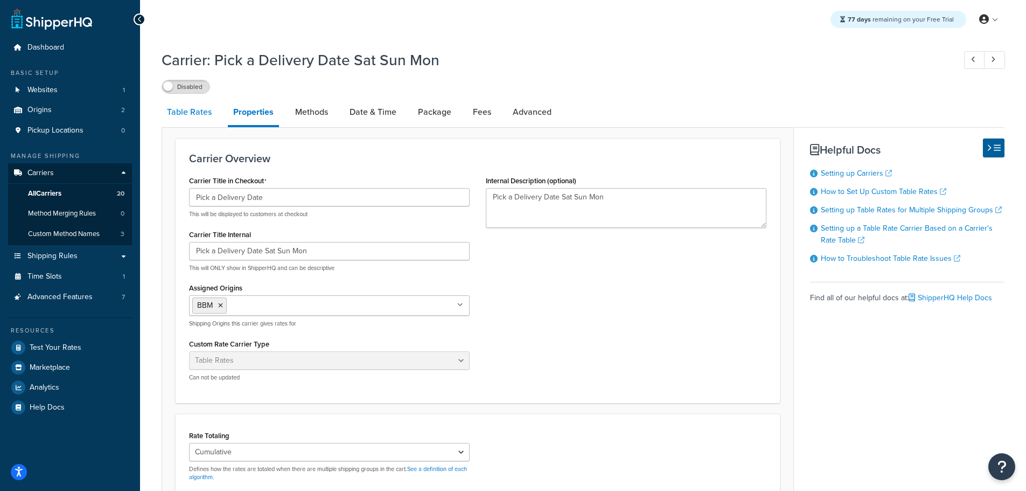
click at [197, 108] on link "Table Rates" at bounding box center [189, 112] width 55 height 26
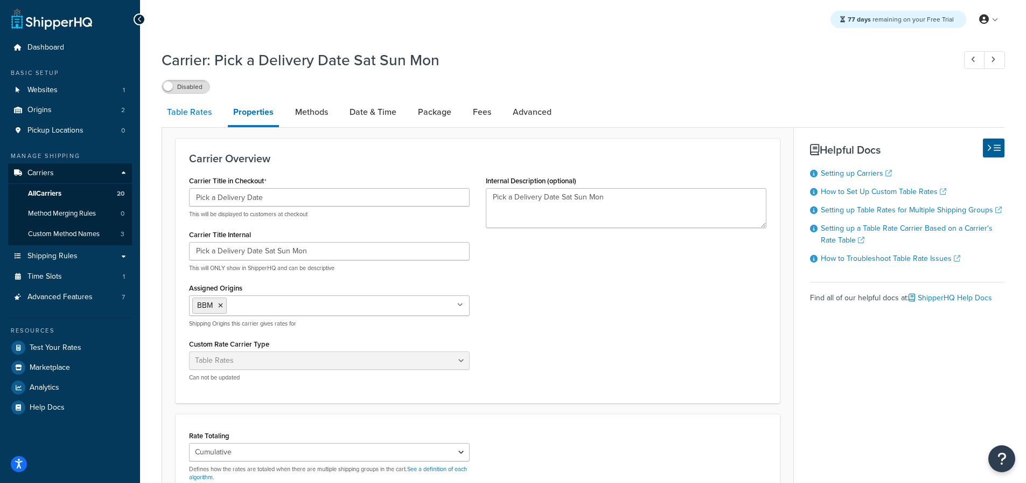
select select "25"
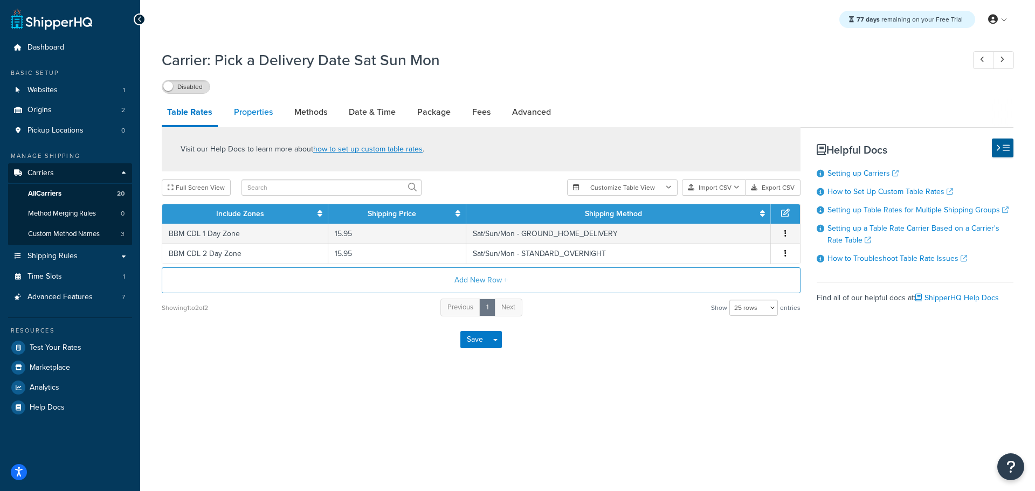
click at [258, 108] on link "Properties" at bounding box center [253, 112] width 50 height 26
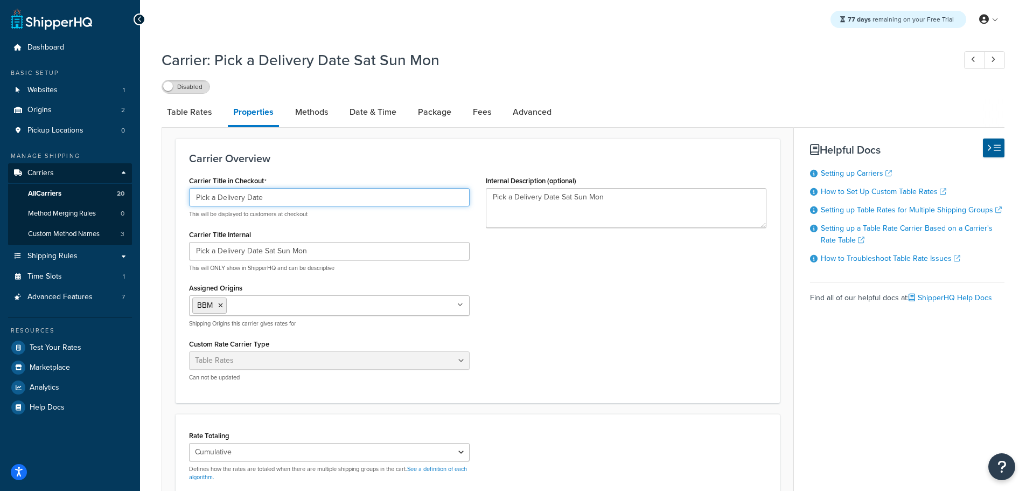
drag, startPoint x: 263, startPoint y: 198, endPoint x: 168, endPoint y: 195, distance: 95.4
click at [168, 196] on form "Carrier Overview Carrier Title in Checkout Pick a Delivery Date This will be di…" at bounding box center [477, 402] width 631 height 529
paste input "ate [GEOGRAPHIC_DATA]"
type input "Pick a Date [GEOGRAPHIC_DATA]"
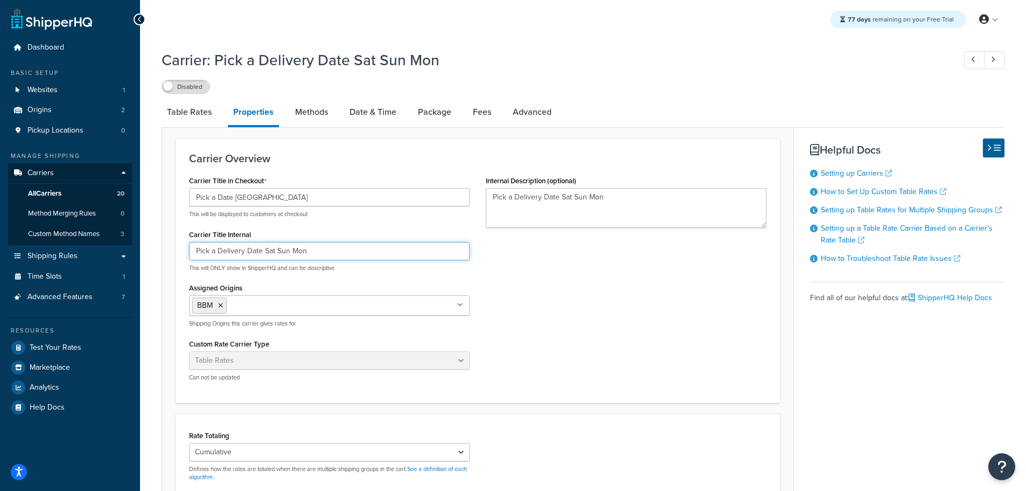
drag, startPoint x: 261, startPoint y: 251, endPoint x: 164, endPoint y: 249, distance: 97.0
click at [164, 249] on form "Carrier Overview Carrier Title in Checkout Pick a Date Manhattan This will be d…" at bounding box center [477, 402] width 631 height 529
paste input "ate [GEOGRAPHIC_DATA]"
type input "Pick a Date Manhattan Sat [PERSON_NAME]"
drag, startPoint x: 558, startPoint y: 198, endPoint x: 421, endPoint y: 196, distance: 136.3
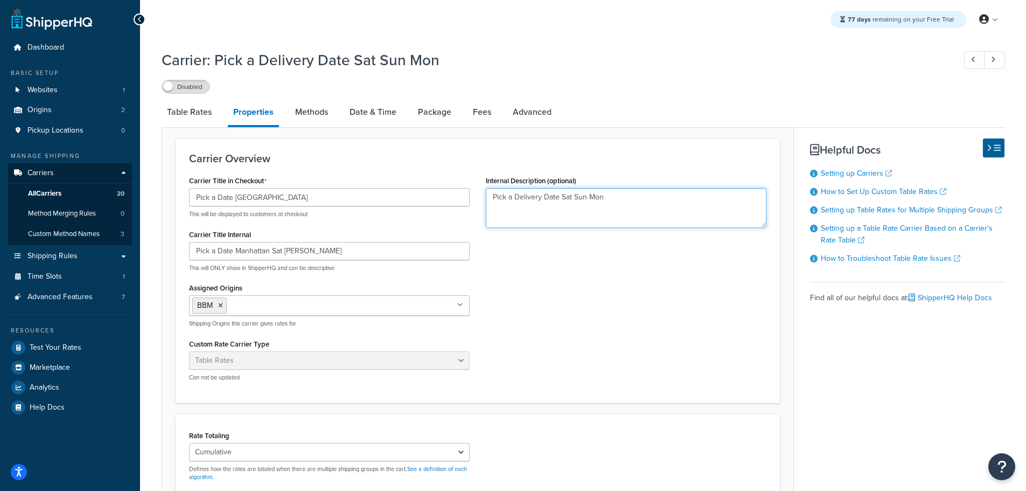
click at [422, 196] on div "Carrier Title in Checkout Pick a Date Manhattan This will be displayed to custo…" at bounding box center [478, 281] width 594 height 217
paste textarea "ate [GEOGRAPHIC_DATA]"
type textarea "Pick a Date Manhattan Sat [PERSON_NAME]"
click at [517, 120] on link "Advanced" at bounding box center [533, 112] width 50 height 26
select select "false"
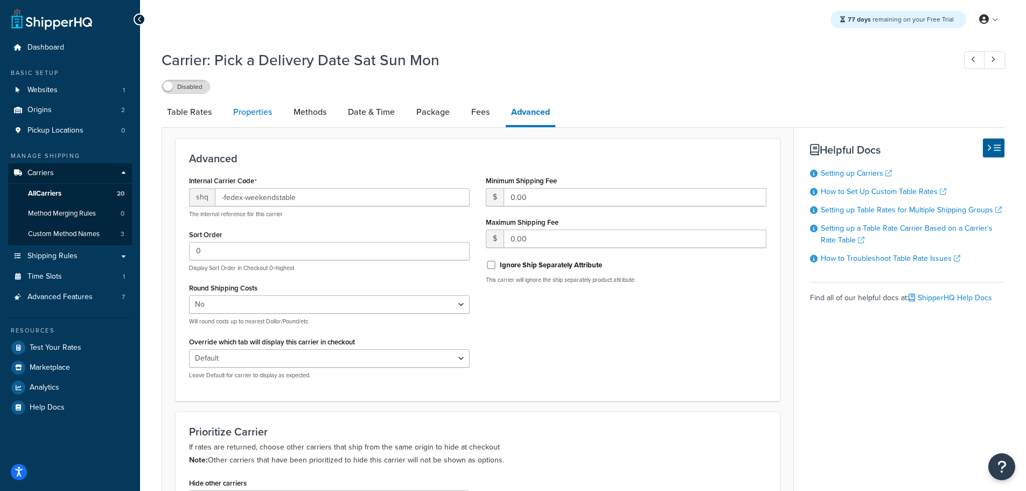
click at [246, 114] on link "Properties" at bounding box center [253, 112] width 50 height 26
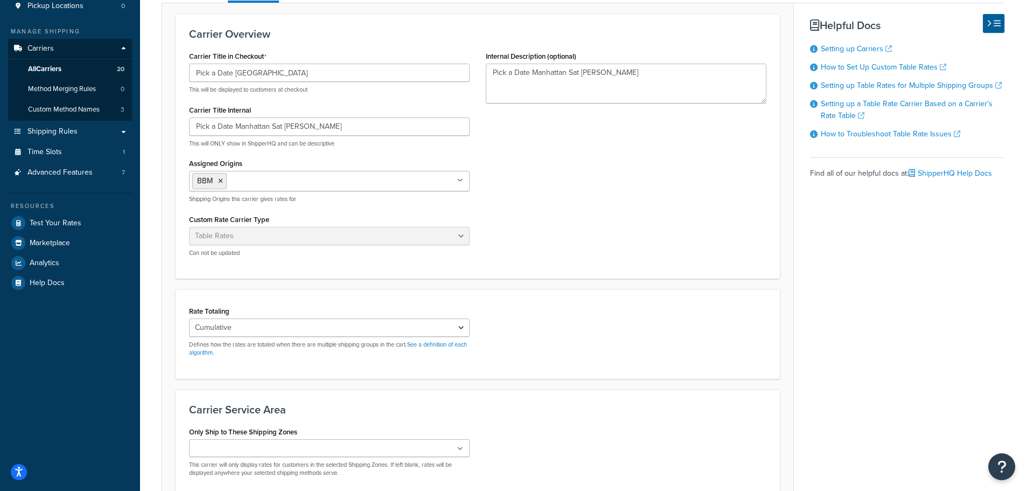
scroll to position [231, 0]
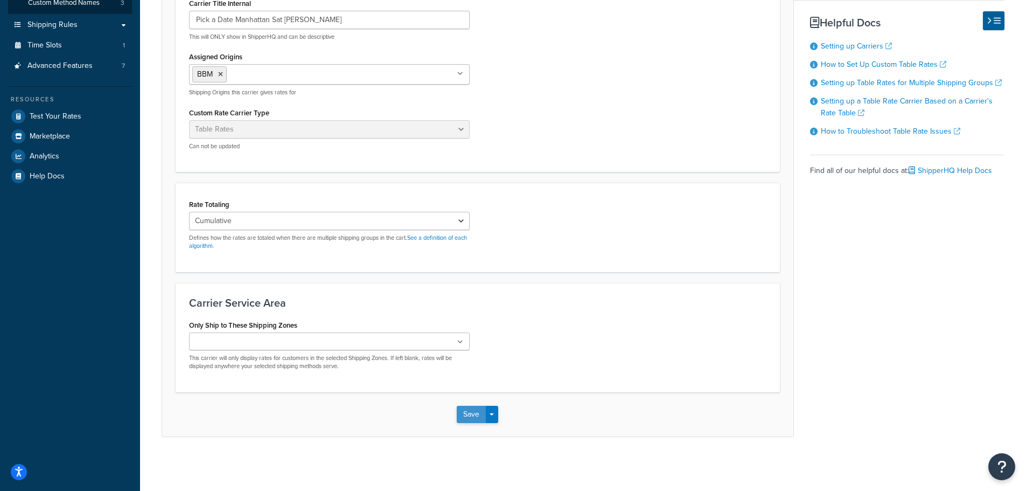
click at [471, 416] on button "Save" at bounding box center [471, 414] width 29 height 17
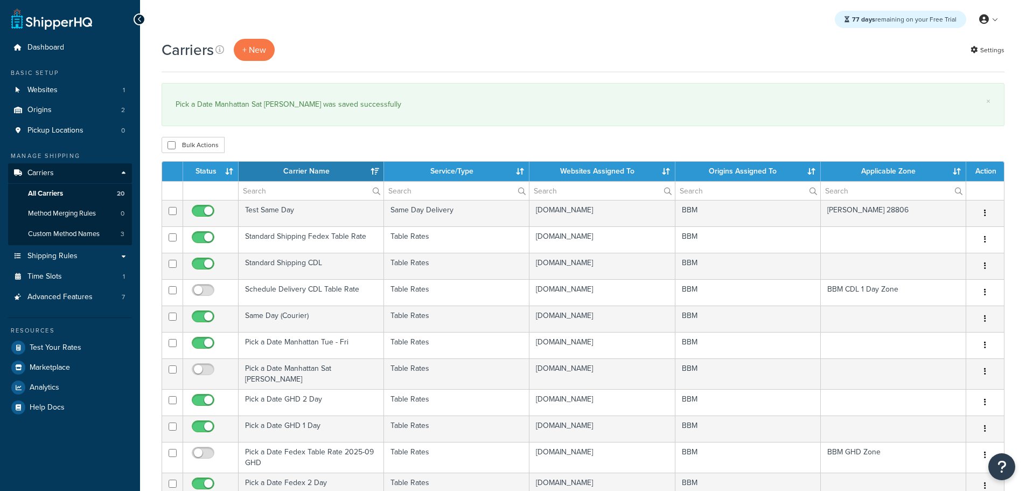
select select "15"
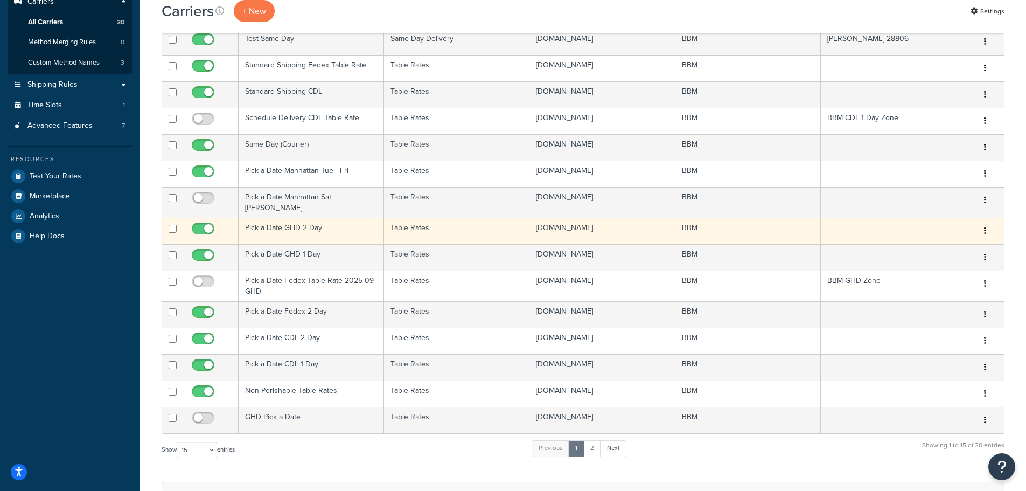
scroll to position [54, 0]
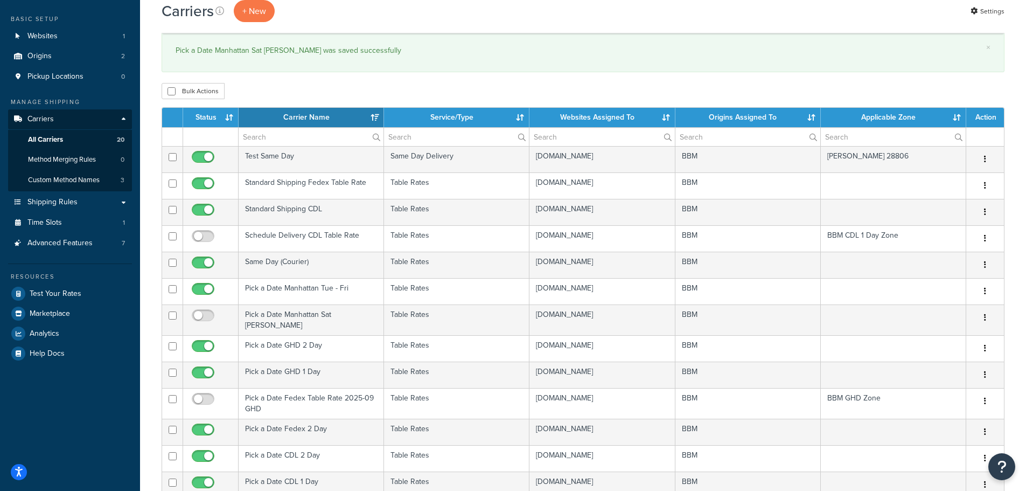
click at [220, 121] on th "Status" at bounding box center [210, 117] width 55 height 19
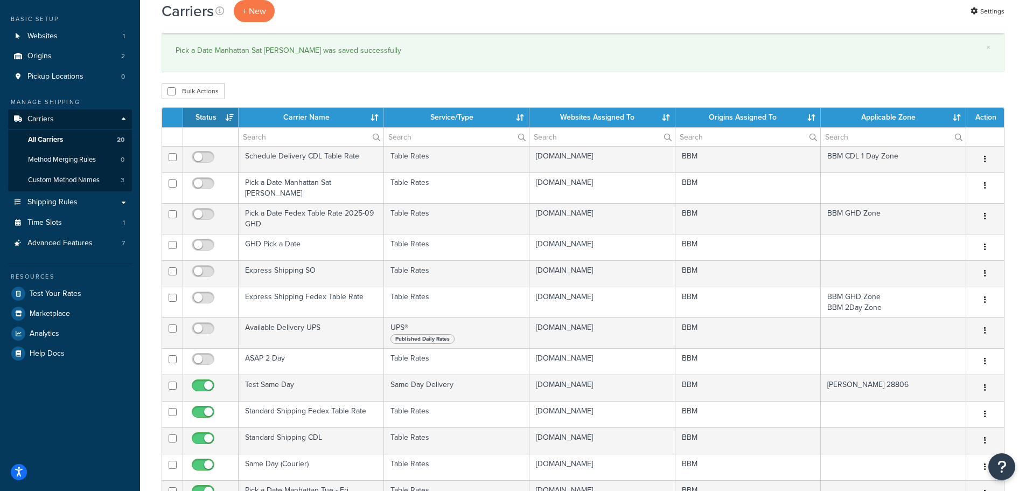
click at [217, 117] on th "Status" at bounding box center [210, 117] width 55 height 19
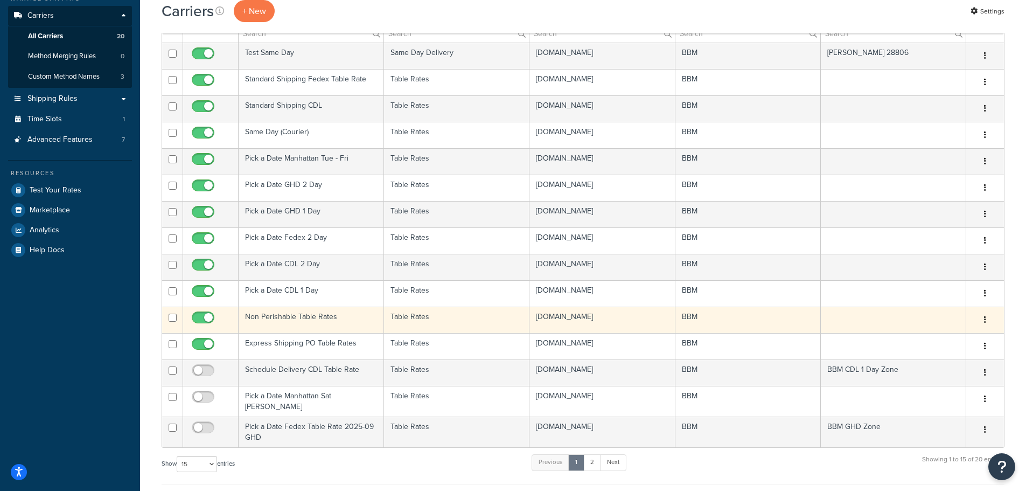
scroll to position [162, 0]
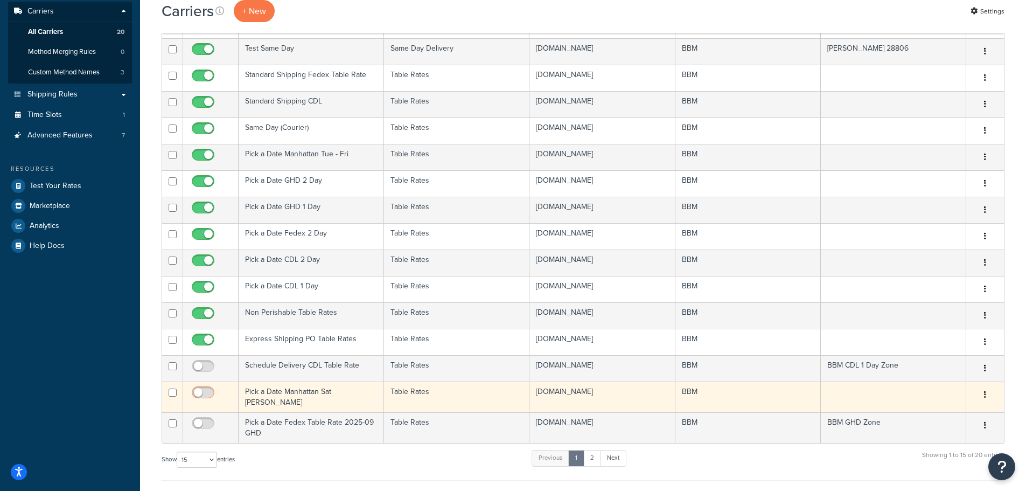
click at [192, 392] on input "checkbox" at bounding box center [205, 394] width 30 height 13
checkbox input "true"
click at [286, 386] on td "Pick a Date Manhattan Sat [PERSON_NAME]" at bounding box center [311, 396] width 145 height 31
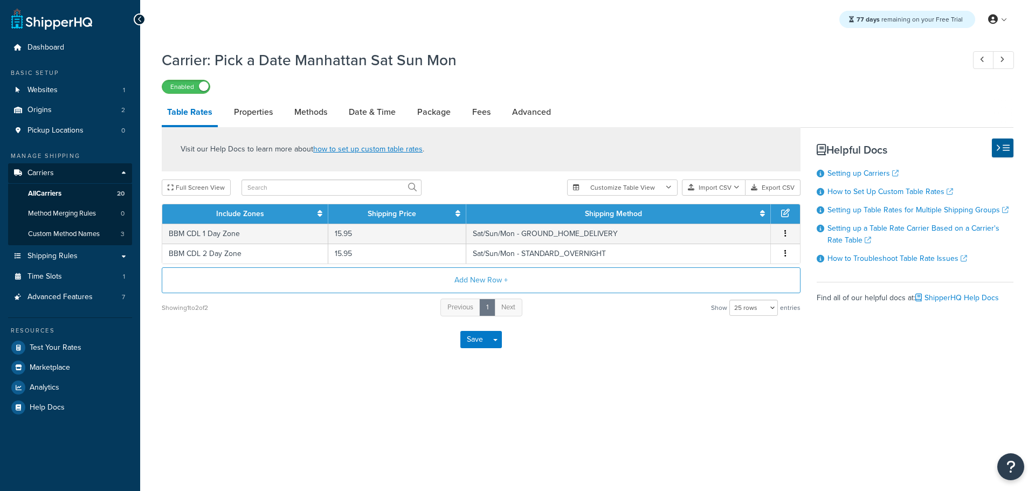
select select "25"
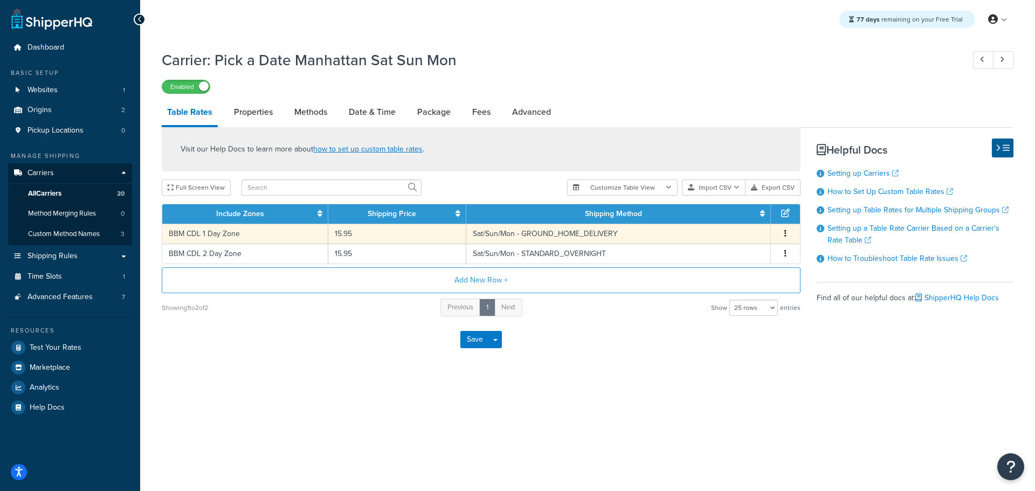
click at [226, 232] on td "BBM CDL 1 Day Zone" at bounding box center [245, 234] width 166 height 20
select select "181672"
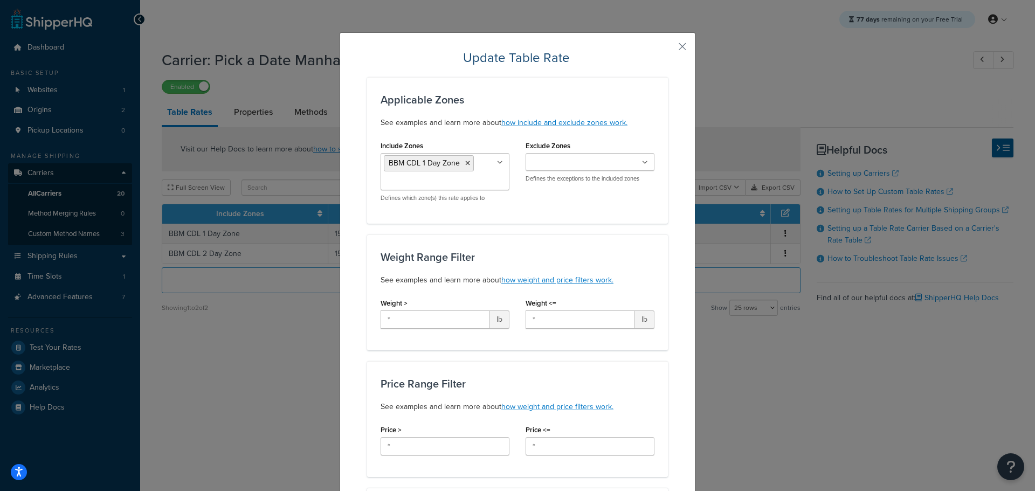
click at [465, 162] on icon at bounding box center [467, 163] width 5 height 6
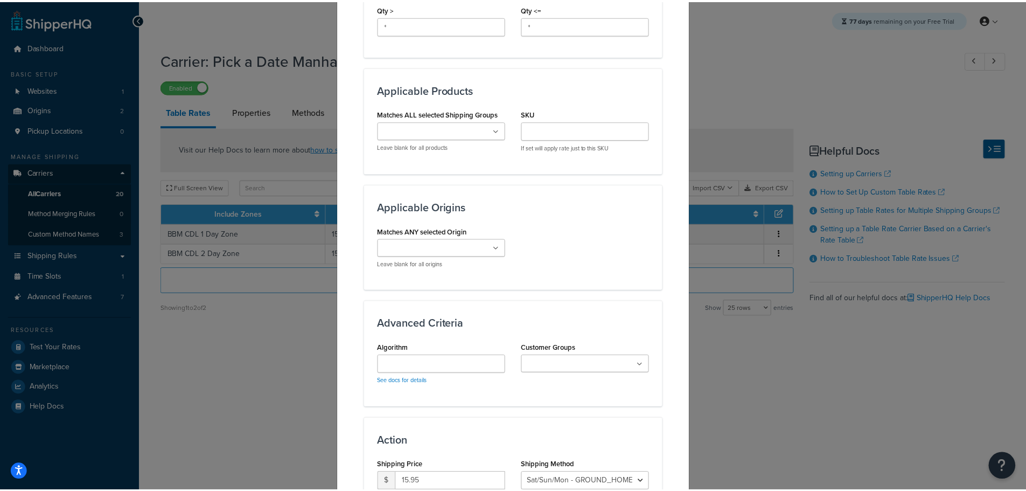
scroll to position [794, 0]
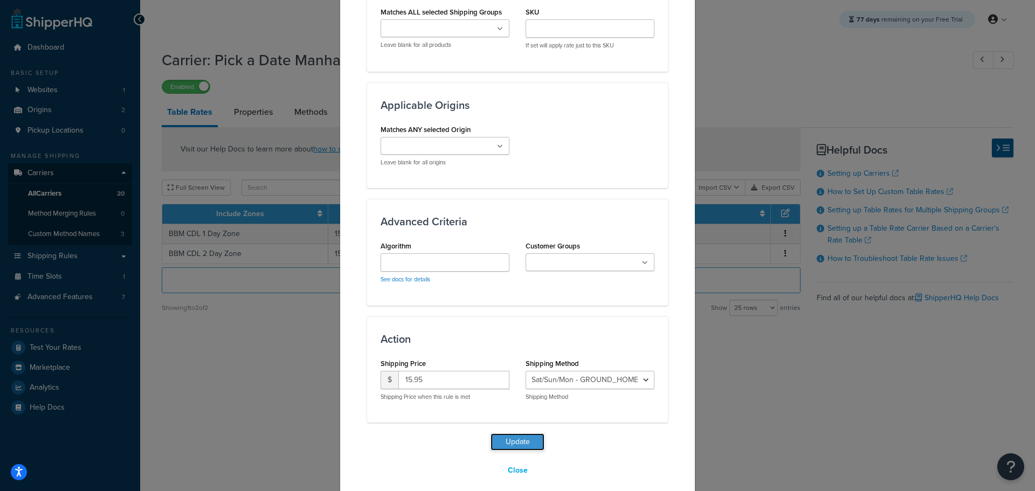
click at [514, 434] on button "Update" at bounding box center [517, 441] width 54 height 17
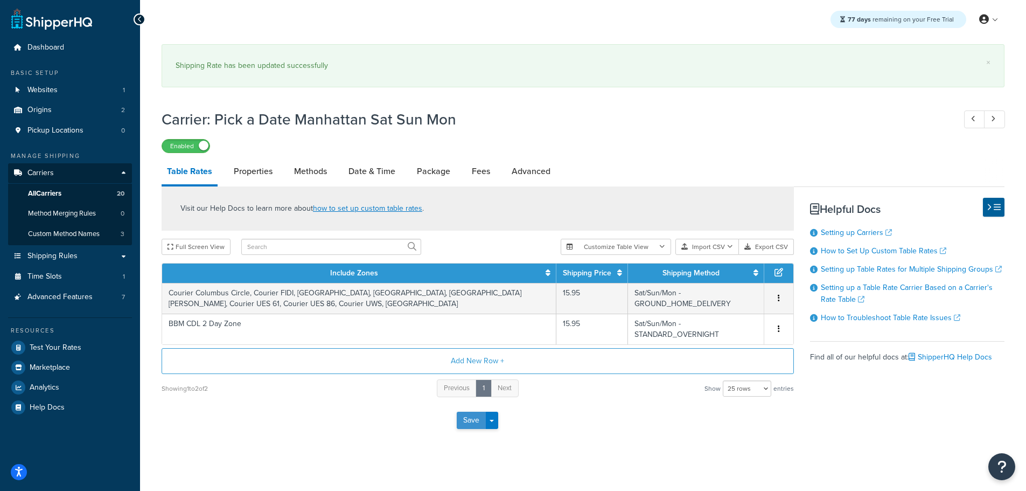
click at [471, 425] on button "Save" at bounding box center [471, 420] width 29 height 17
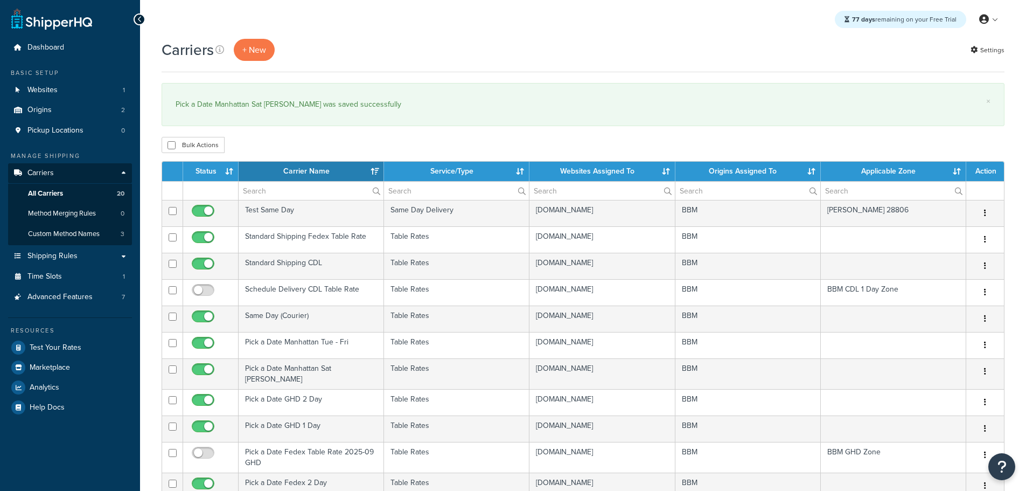
select select "15"
click at [211, 172] on th "Status" at bounding box center [210, 171] width 55 height 19
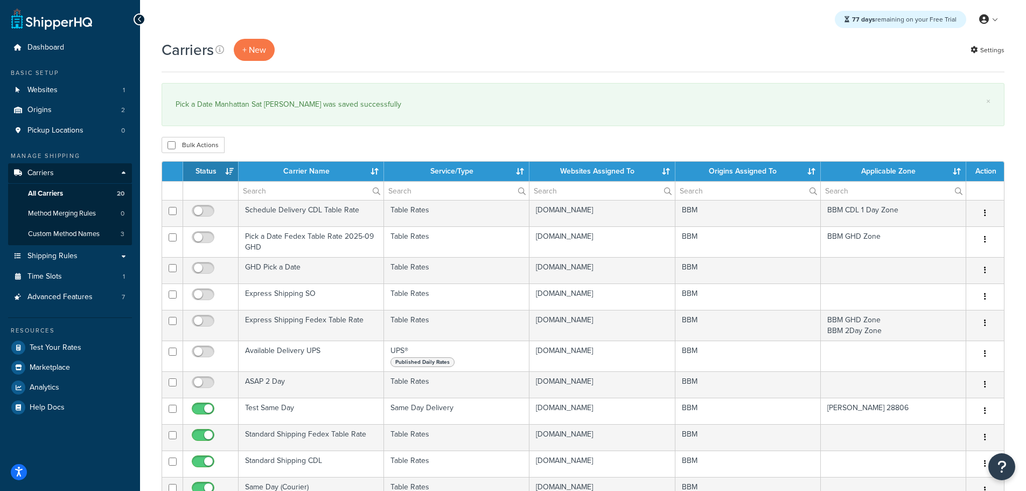
click at [211, 171] on th "Status" at bounding box center [210, 171] width 55 height 19
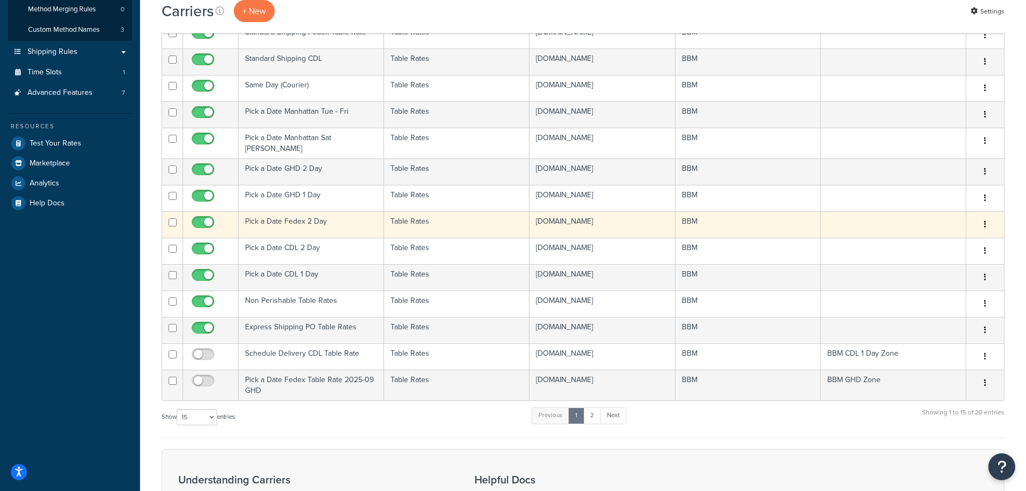
scroll to position [216, 0]
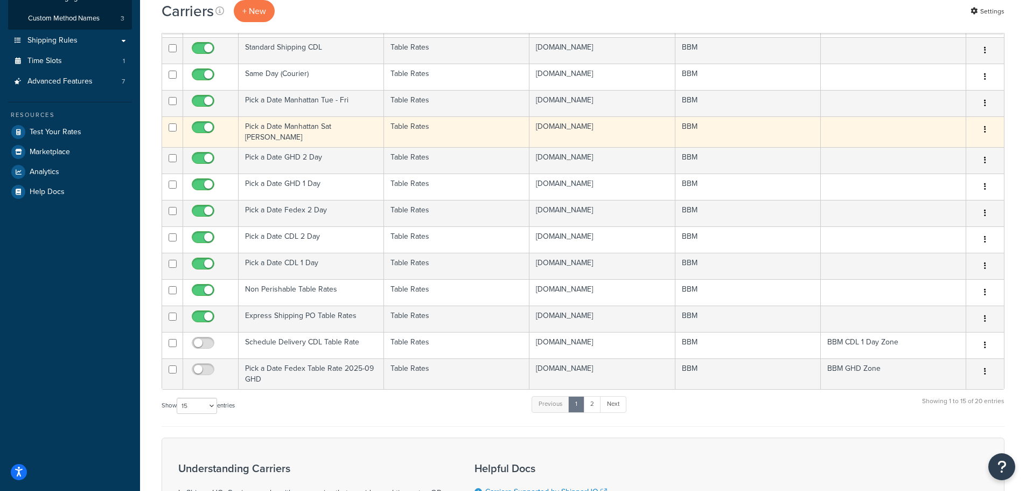
click at [289, 128] on td "Pick a Date Manhattan Sat Sun Mon" at bounding box center [311, 131] width 145 height 31
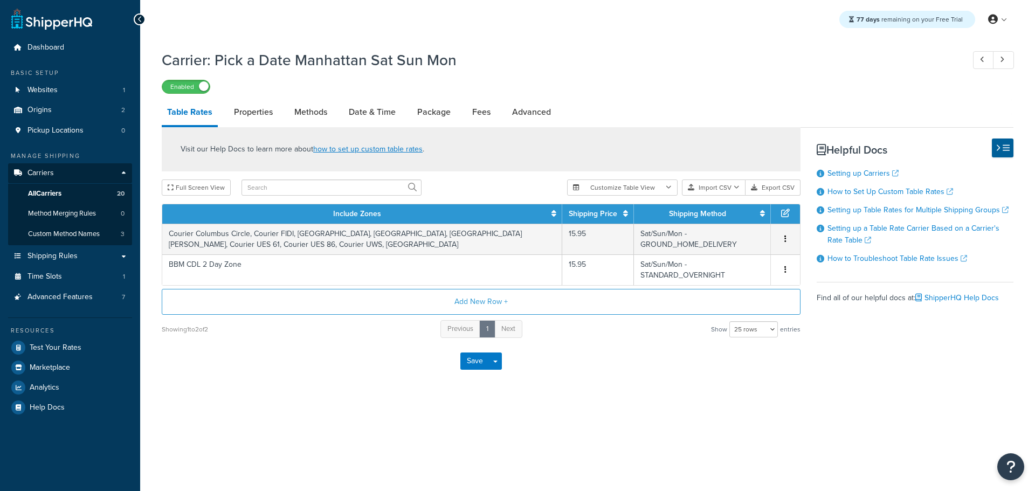
select select "25"
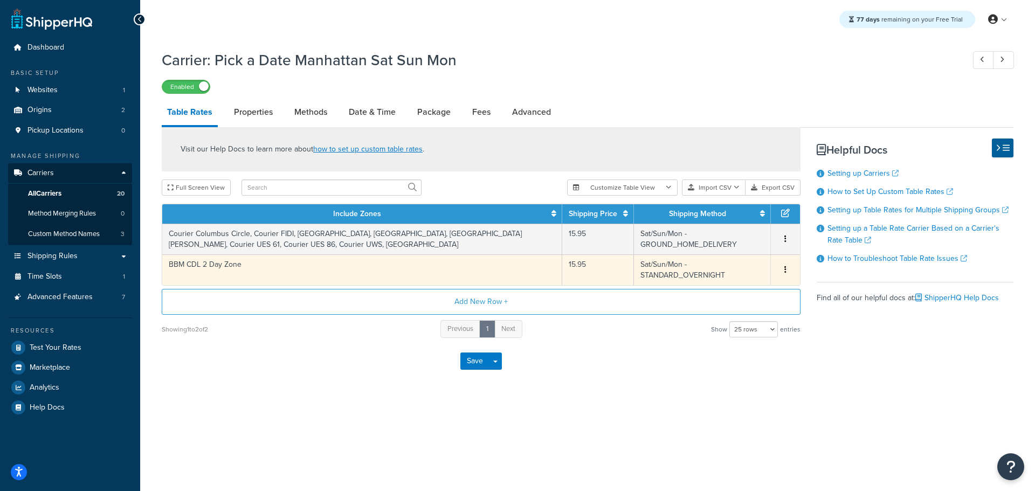
drag, startPoint x: 787, startPoint y: 272, endPoint x: 782, endPoint y: 266, distance: 7.7
click at [782, 266] on button "button" at bounding box center [785, 270] width 9 height 12
click at [741, 290] on div "Delete" at bounding box center [730, 292] width 77 height 22
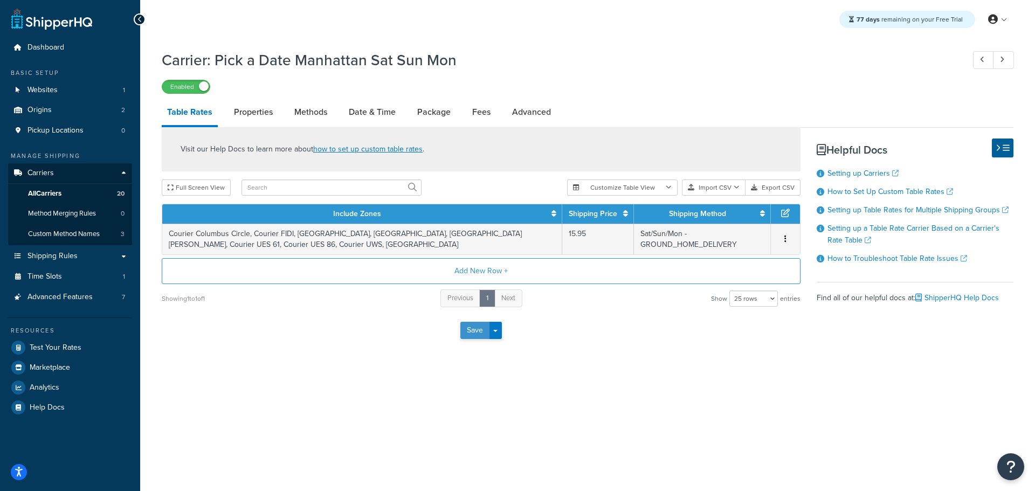
click at [470, 333] on button "Save" at bounding box center [474, 330] width 29 height 17
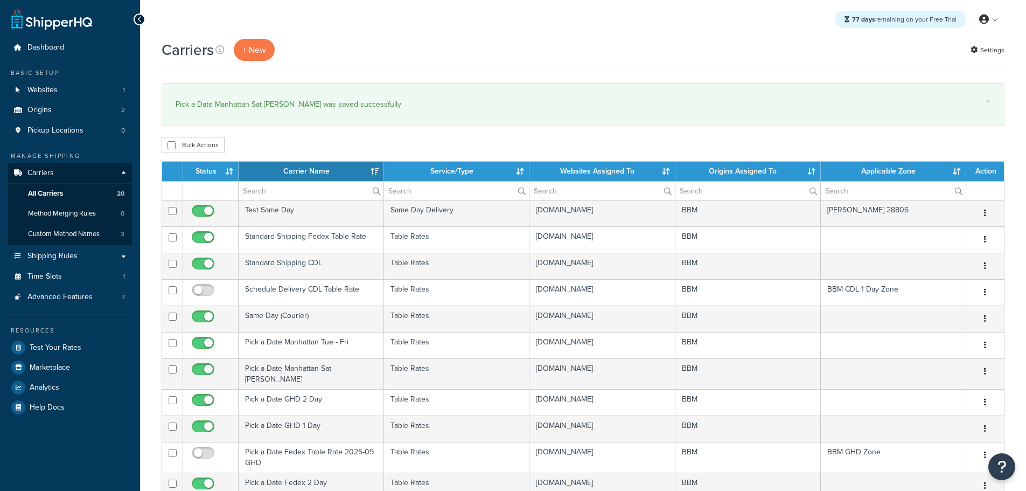
select select "15"
click at [201, 164] on th "Status" at bounding box center [210, 171] width 55 height 19
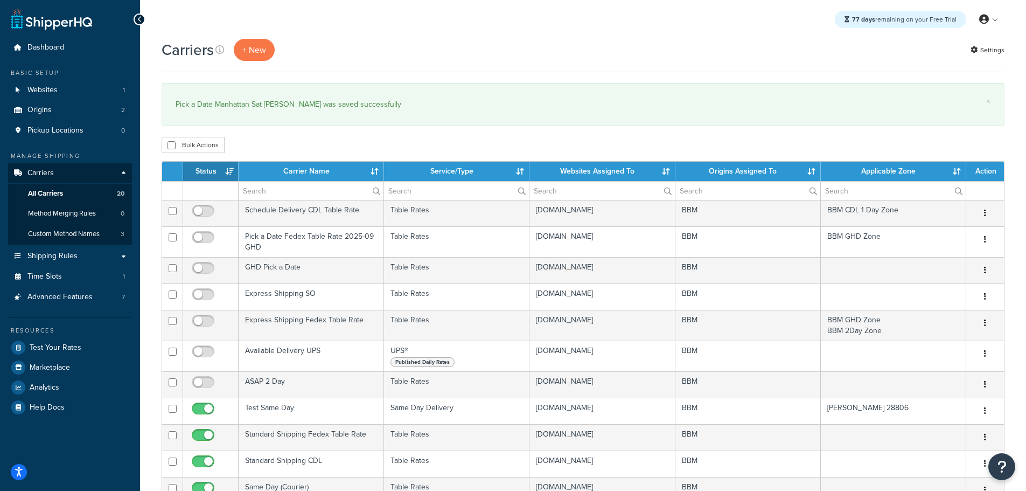
click at [206, 169] on th "Status" at bounding box center [210, 171] width 55 height 19
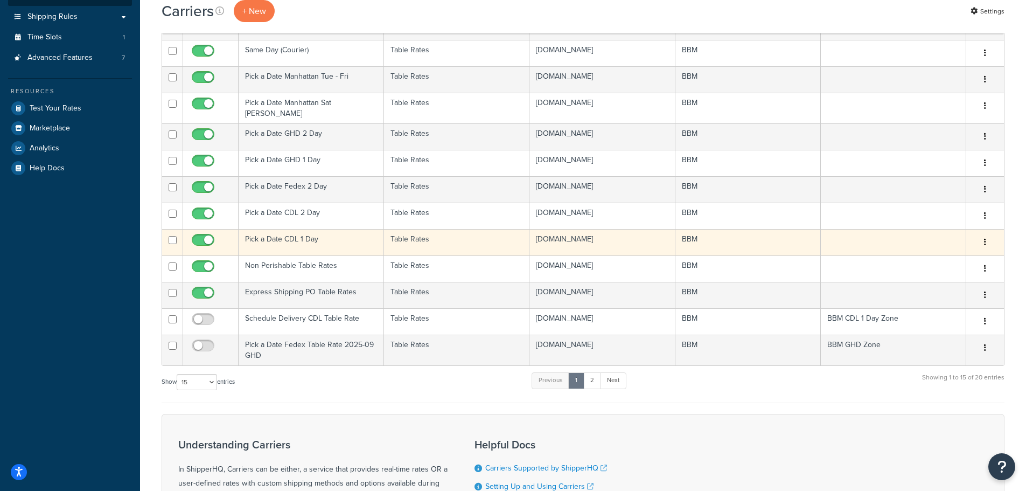
scroll to position [216, 0]
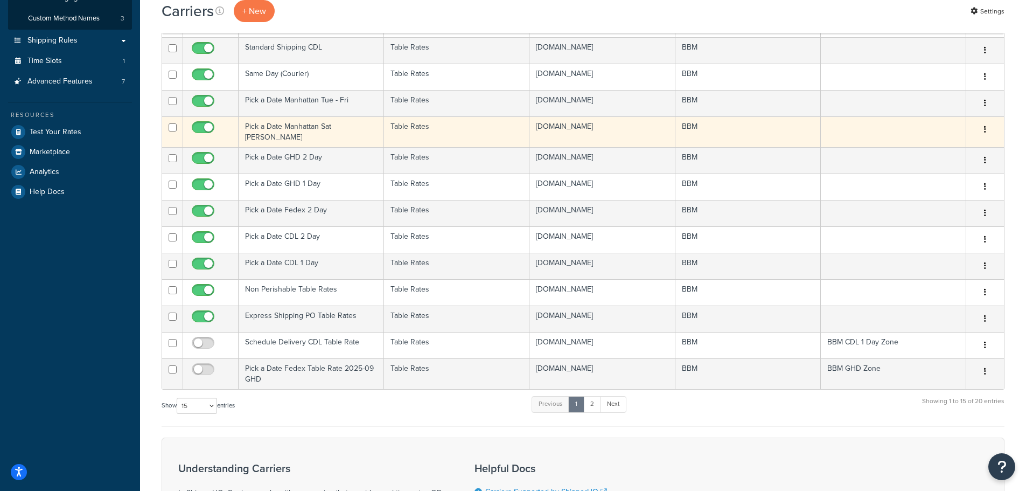
click at [280, 124] on td "Pick a Date Manhattan Sat [PERSON_NAME]" at bounding box center [311, 131] width 145 height 31
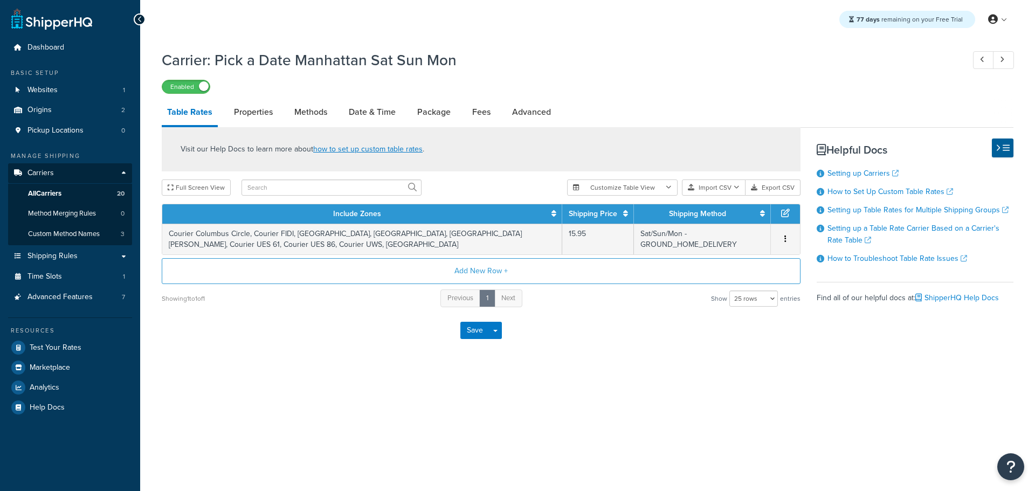
select select "25"
click at [309, 109] on link "Methods" at bounding box center [311, 112] width 44 height 26
select select "25"
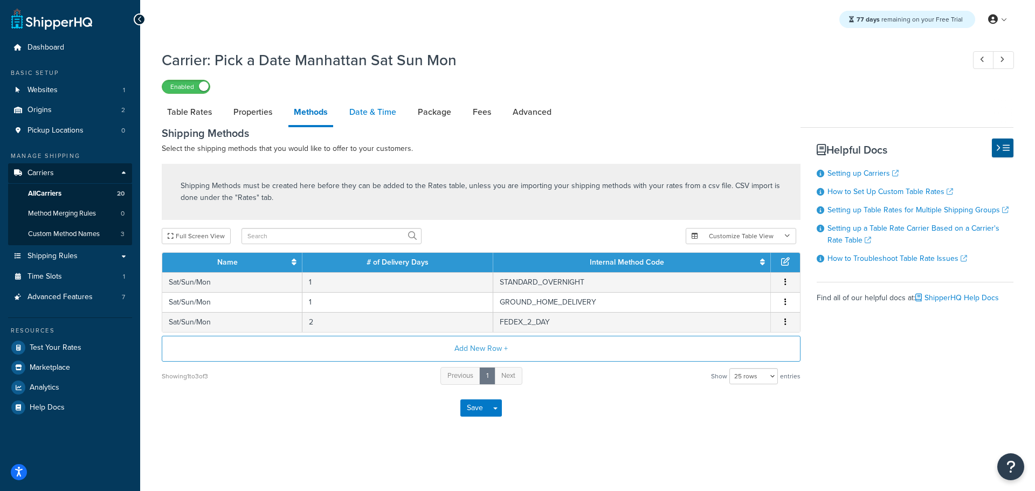
click at [367, 109] on link "Date & Time" at bounding box center [373, 112] width 58 height 26
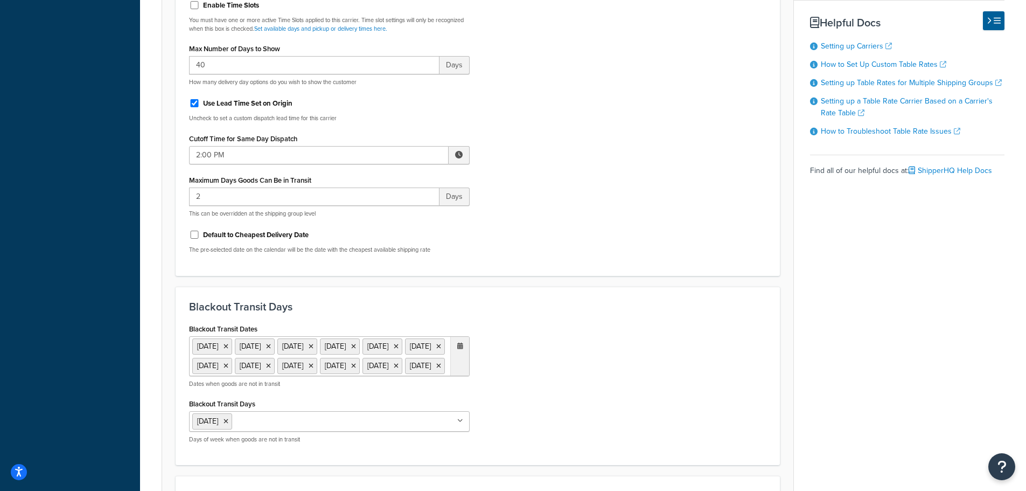
scroll to position [431, 0]
